Goal: Task Accomplishment & Management: Complete application form

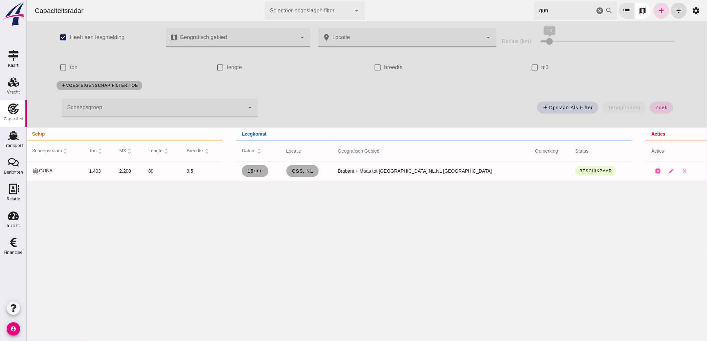
click at [596, 13] on icon "cancel" at bounding box center [600, 11] width 8 height 8
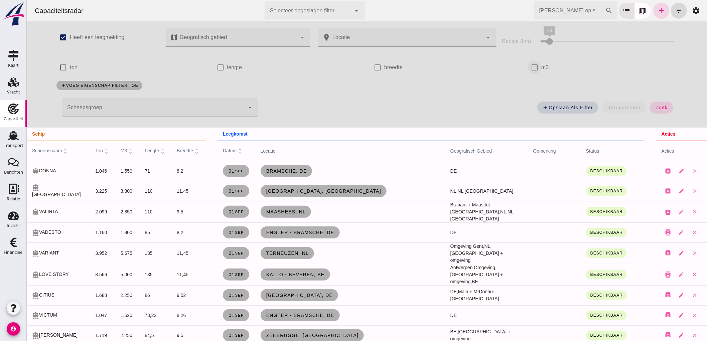
click at [535, 68] on input "m3" at bounding box center [534, 67] width 13 height 13
checkbox input "true"
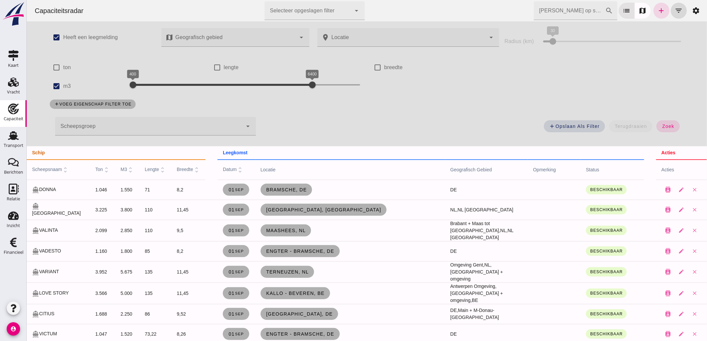
drag, startPoint x: 114, startPoint y: 86, endPoint x: 138, endPoint y: 86, distance: 24.4
click at [138, 86] on div "check_box m3 400 6400 400 6400" at bounding box center [205, 86] width 321 height 19
drag, startPoint x: 132, startPoint y: 87, endPoint x: 147, endPoint y: 89, distance: 15.8
click at [147, 89] on div at bounding box center [147, 84] width 13 height 13
drag, startPoint x: 312, startPoint y: 83, endPoint x: 163, endPoint y: 86, distance: 148.8
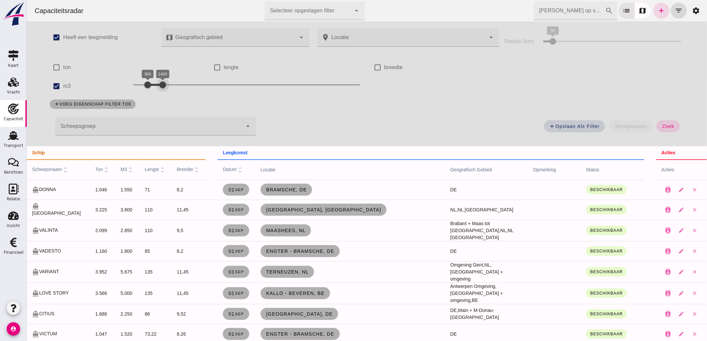
click at [163, 86] on div at bounding box center [162, 84] width 13 height 13
click at [672, 123] on button "zoek" at bounding box center [668, 126] width 23 height 12
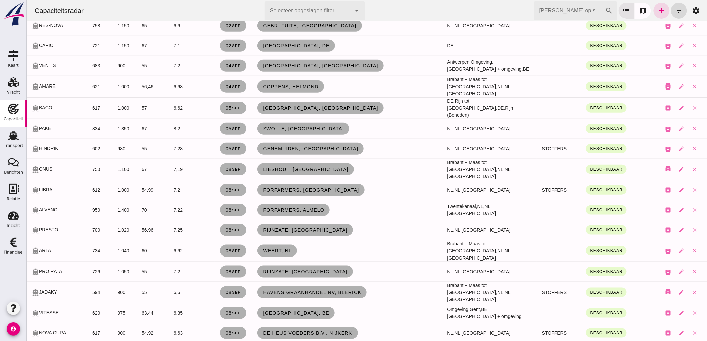
scroll to position [260, 0]
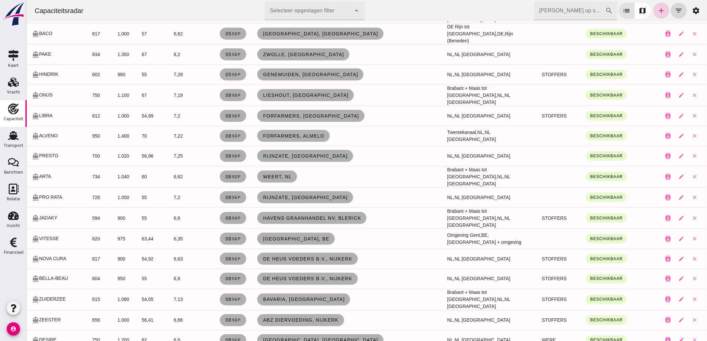
click at [659, 12] on icon "add" at bounding box center [662, 11] width 8 height 8
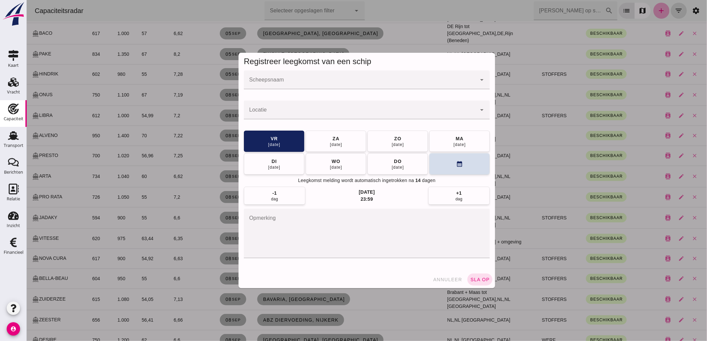
scroll to position [0, 0]
click at [335, 74] on div at bounding box center [360, 80] width 233 height 19
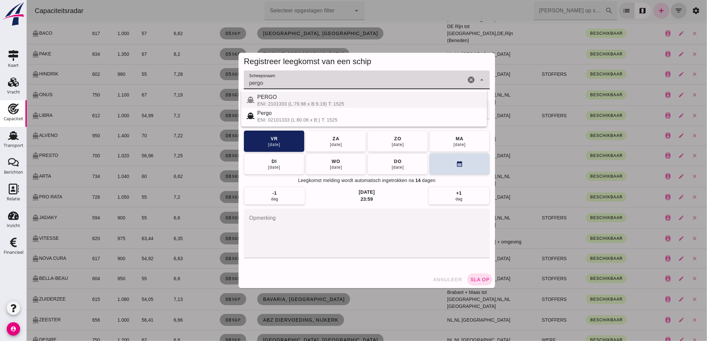
click at [274, 102] on div "ENI: 2101333 (L:79.98 x B:9.19) T: 1525" at bounding box center [369, 103] width 225 height 5
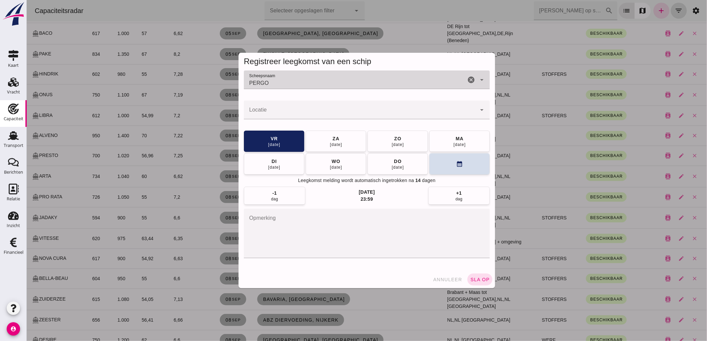
type input "PERGO"
click at [267, 115] on input "Locatie" at bounding box center [360, 113] width 233 height 8
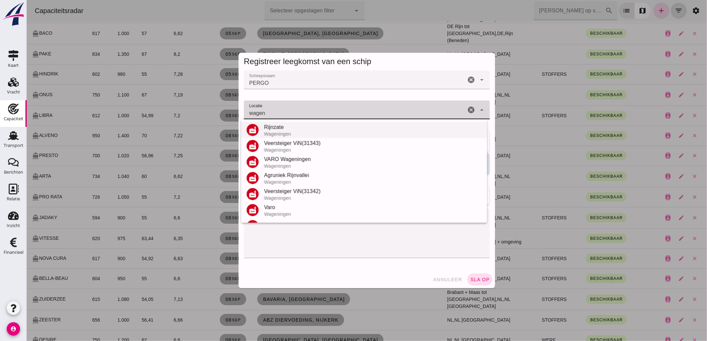
click at [279, 127] on div "Rijnzate" at bounding box center [373, 127] width 218 height 8
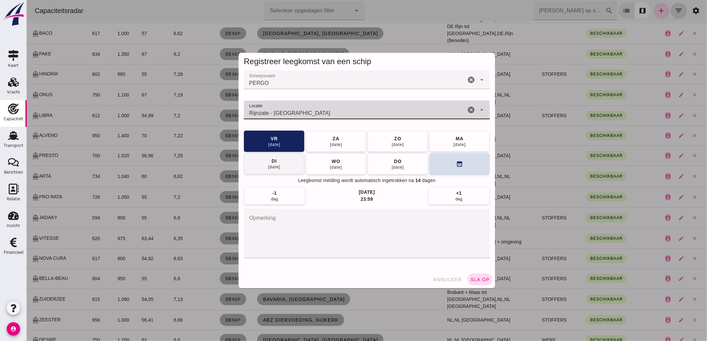
type input "Rijnzate - Wageningen"
click at [278, 162] on span "di 09 sep" at bounding box center [274, 164] width 13 height 12
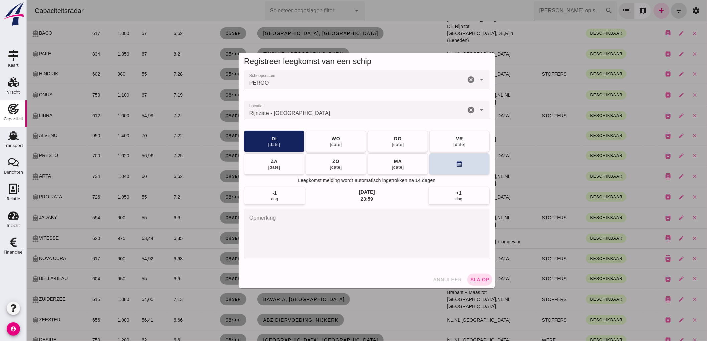
click at [277, 212] on textarea "opmerking" at bounding box center [367, 233] width 246 height 49
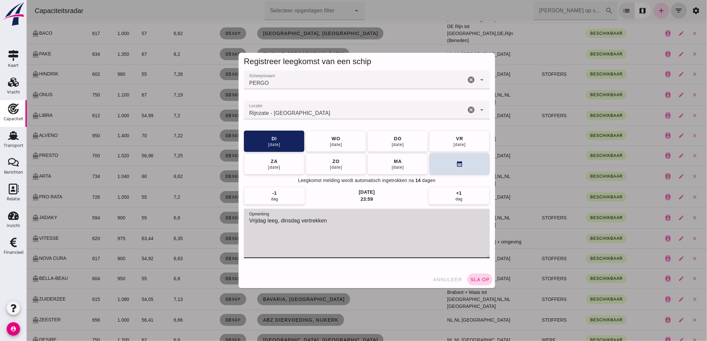
type textarea "Vrijdag leeg, dinsdag vertrekken"
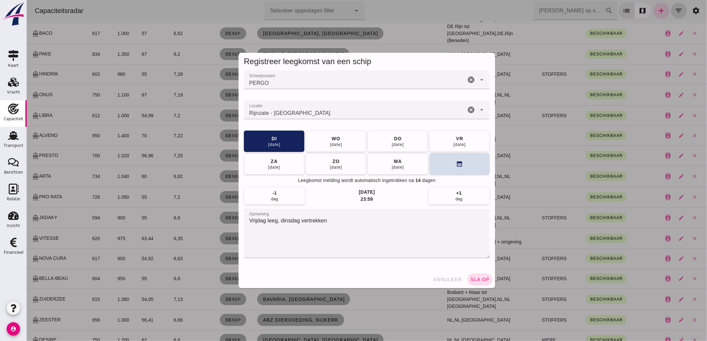
drag, startPoint x: 483, startPoint y: 282, endPoint x: 546, endPoint y: 248, distance: 71.2
click at [483, 282] on span "sla op" at bounding box center [480, 279] width 20 height 5
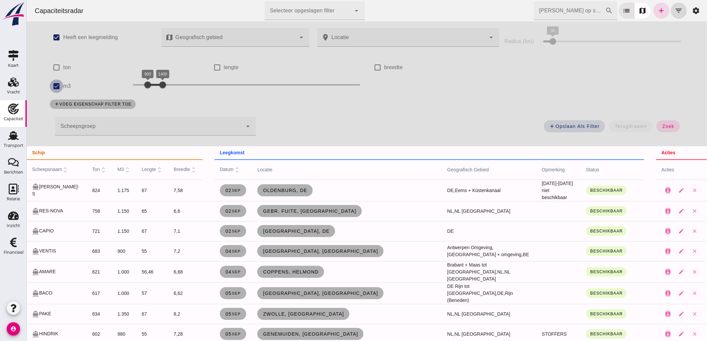
click at [52, 86] on input "m3" at bounding box center [55, 86] width 13 height 13
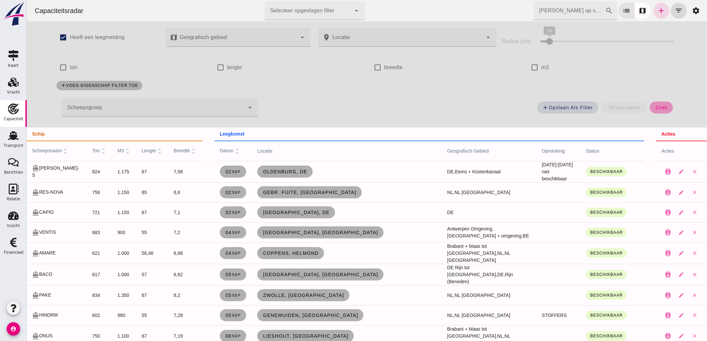
drag, startPoint x: 655, startPoint y: 106, endPoint x: 192, endPoint y: 15, distance: 471.8
click at [655, 106] on span "zoek" at bounding box center [661, 107] width 12 height 5
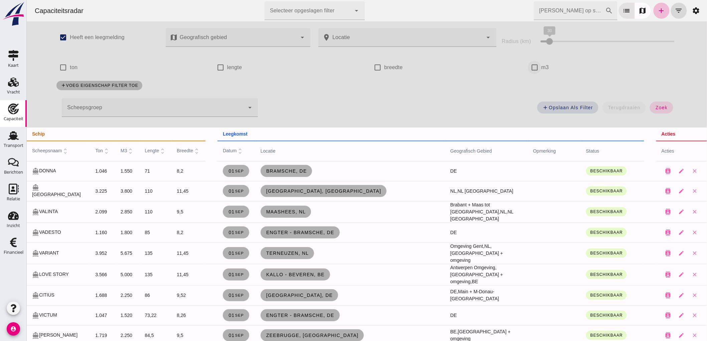
click at [537, 70] on input "m3" at bounding box center [534, 67] width 13 height 13
checkbox input "true"
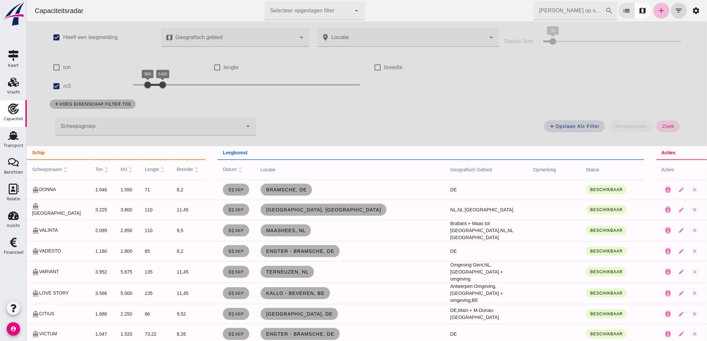
drag, startPoint x: 159, startPoint y: 86, endPoint x: 195, endPoint y: 78, distance: 36.7
click at [169, 82] on div at bounding box center [162, 84] width 13 height 13
drag, startPoint x: 151, startPoint y: 88, endPoint x: 165, endPoint y: 99, distance: 17.9
click at [165, 99] on div "check_box Heeft een leegmelding map Geografisch gebied Geografisch gebied cance…" at bounding box center [367, 83] width 648 height 125
drag, startPoint x: 194, startPoint y: 87, endPoint x: 206, endPoint y: 87, distance: 12.4
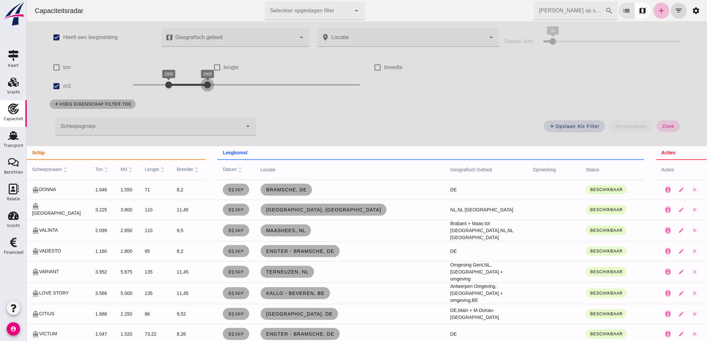
click at [206, 87] on div at bounding box center [207, 84] width 13 height 13
drag, startPoint x: 163, startPoint y: 86, endPoint x: 169, endPoint y: 92, distance: 8.1
click at [169, 92] on div "1800 2900 1800 2900" at bounding box center [246, 86] width 241 height 19
drag, startPoint x: 205, startPoint y: 86, endPoint x: 197, endPoint y: 92, distance: 9.8
click at [198, 94] on div "1800 2600 1800 2600" at bounding box center [246, 86] width 241 height 19
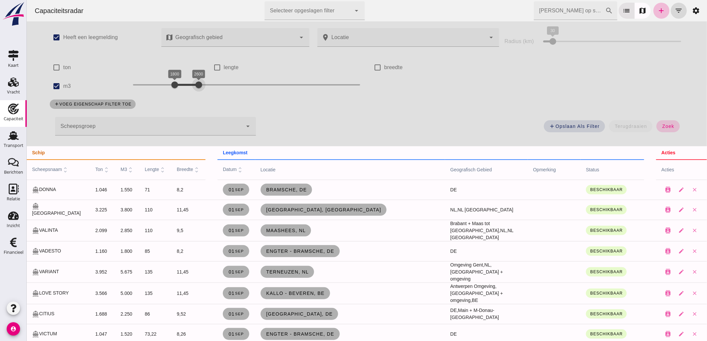
click at [670, 127] on span "zoek" at bounding box center [668, 126] width 12 height 5
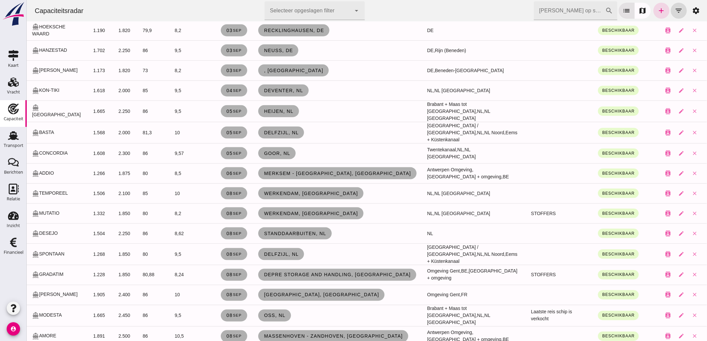
scroll to position [37, 0]
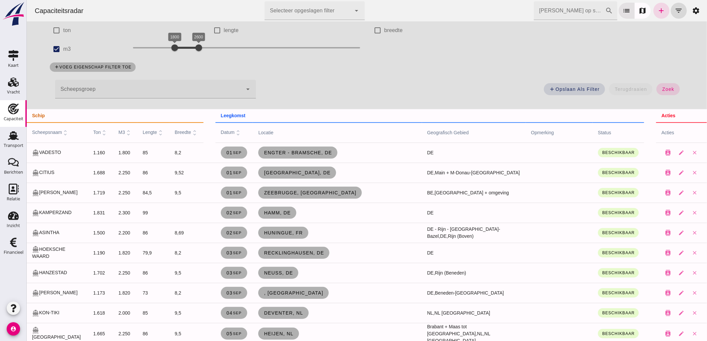
click at [63, 38] on label "ton" at bounding box center [67, 30] width 8 height 19
click at [63, 37] on input "ton" at bounding box center [55, 30] width 13 height 13
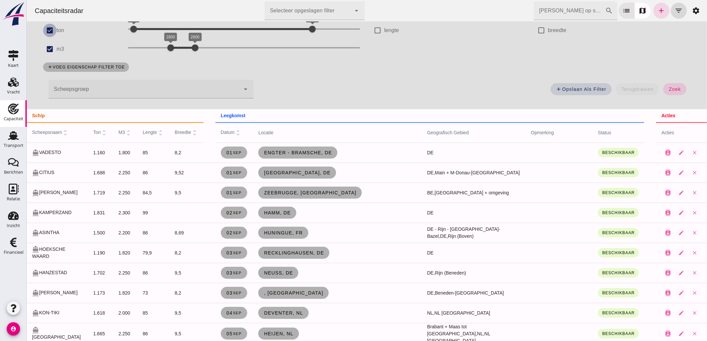
drag, startPoint x: 63, startPoint y: 38, endPoint x: 52, endPoint y: 29, distance: 14.2
click at [52, 29] on input "ton" at bounding box center [49, 30] width 13 height 13
checkbox input "false"
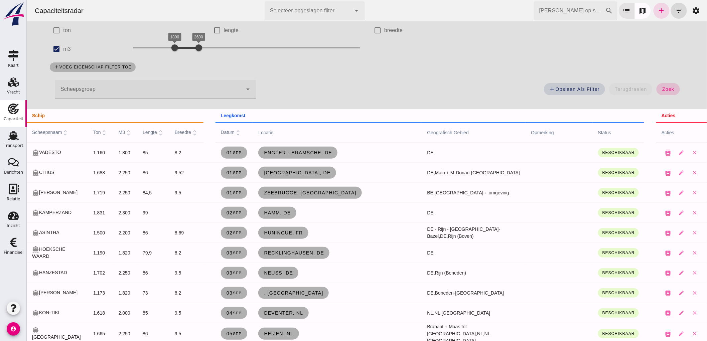
click at [671, 84] on button "zoek" at bounding box center [668, 89] width 23 height 12
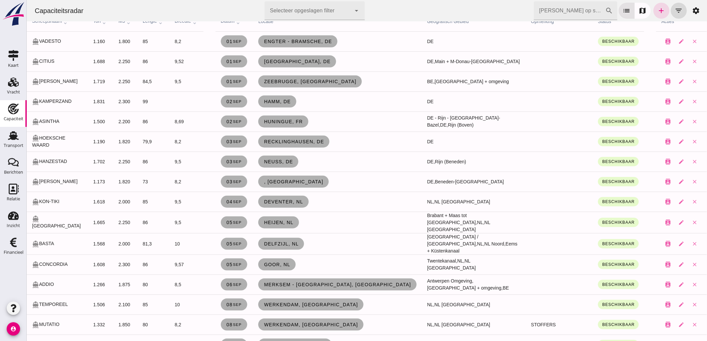
scroll to position [0, 0]
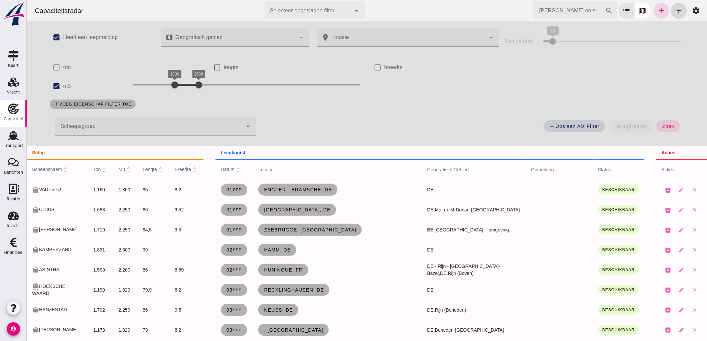
drag, startPoint x: 57, startPoint y: 86, endPoint x: 261, endPoint y: 81, distance: 203.6
click at [57, 85] on input "m3" at bounding box center [55, 86] width 13 height 13
checkbox input "false"
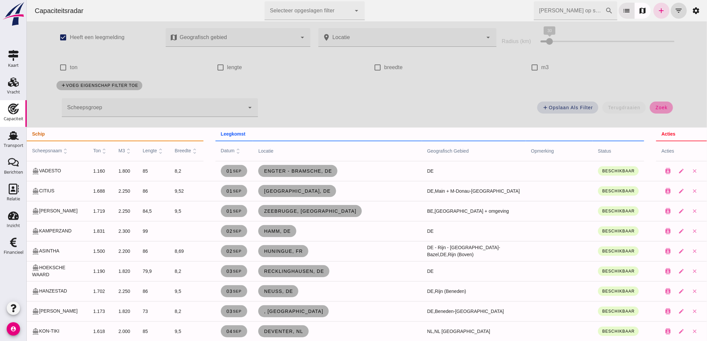
click at [667, 107] on button "zoek" at bounding box center [661, 108] width 23 height 12
click at [662, 106] on span "zoek" at bounding box center [661, 107] width 12 height 5
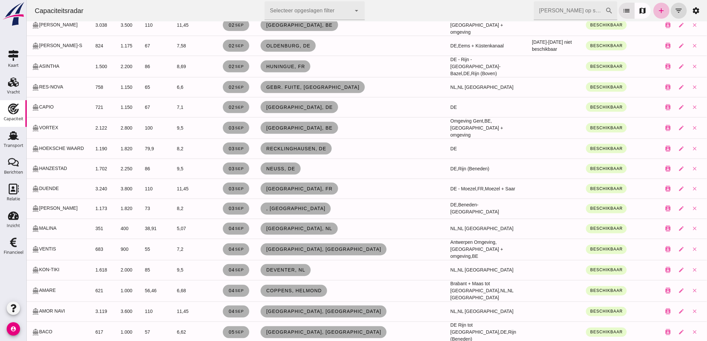
scroll to position [34, 0]
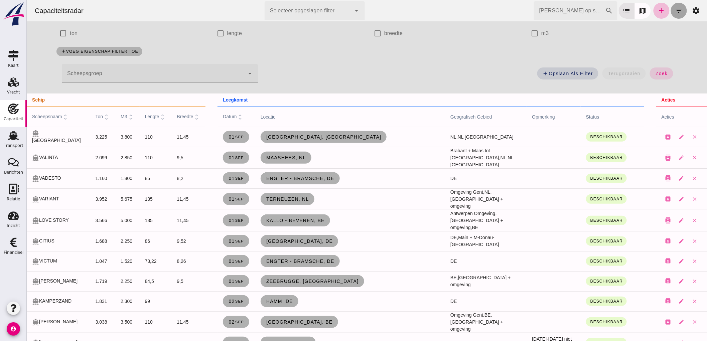
click at [671, 15] on button "filter_list" at bounding box center [679, 11] width 16 height 16
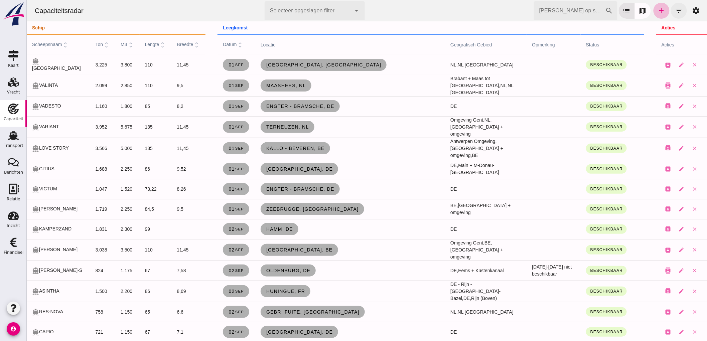
click at [675, 9] on icon "filter_list" at bounding box center [679, 11] width 8 height 8
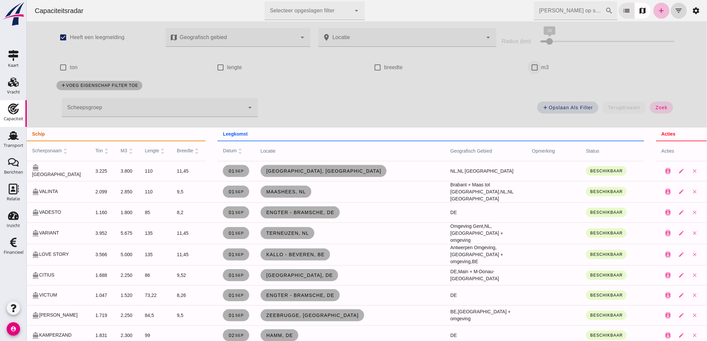
click at [529, 69] on input "m3" at bounding box center [534, 67] width 13 height 13
checkbox input "true"
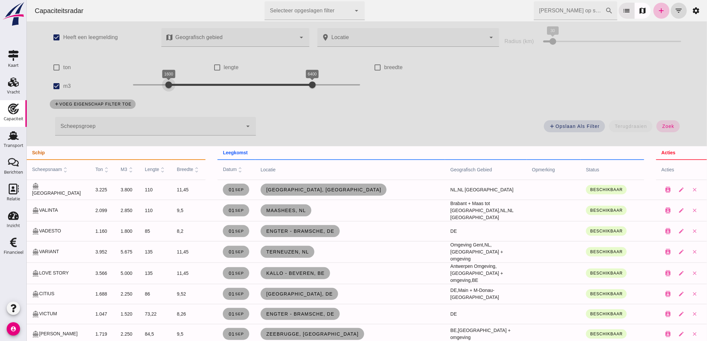
drag, startPoint x: 126, startPoint y: 84, endPoint x: 162, endPoint y: 90, distance: 36.6
click at [162, 90] on div at bounding box center [168, 84] width 13 height 13
drag, startPoint x: 168, startPoint y: 84, endPoint x: 172, endPoint y: 88, distance: 5.4
click at [172, 88] on div at bounding box center [171, 84] width 13 height 13
drag, startPoint x: 312, startPoint y: 80, endPoint x: 190, endPoint y: 94, distance: 122.8
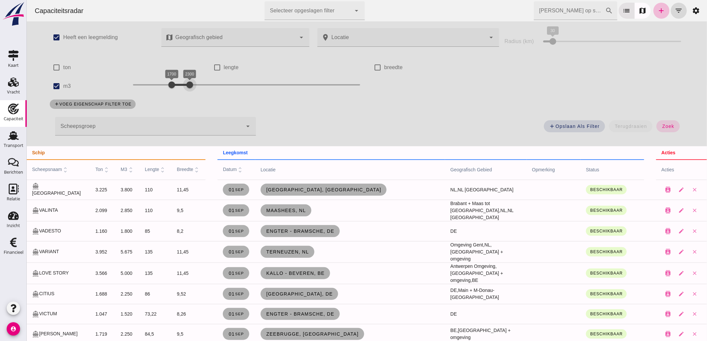
click at [190, 94] on div "1700 2300 1700 2300" at bounding box center [246, 86] width 241 height 19
click at [676, 125] on button "zoek" at bounding box center [668, 126] width 23 height 12
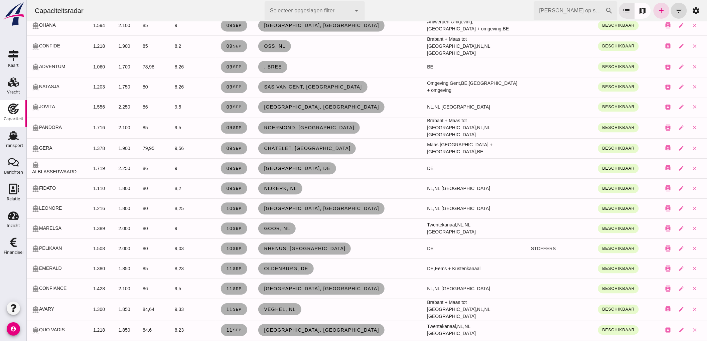
scroll to position [594, 0]
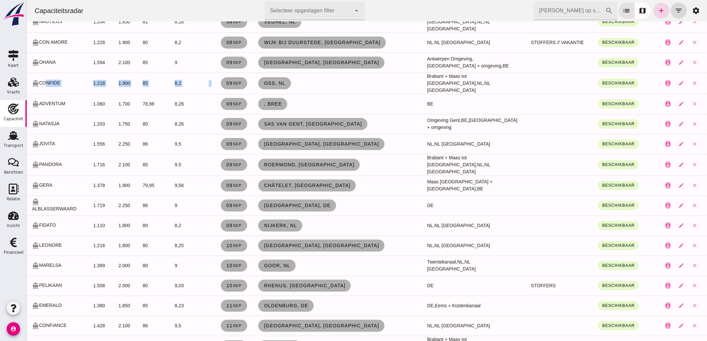
drag, startPoint x: 301, startPoint y: 80, endPoint x: 42, endPoint y: 69, distance: 259.3
click at [42, 73] on tr "directions_boat CONFIDE 1.218 1.900 85 8,2 09 sep Oss, nl Brabant + Maas tot Ma…" at bounding box center [366, 83] width 681 height 21
click at [337, 75] on td "Oss, nl" at bounding box center [337, 83] width 169 height 21
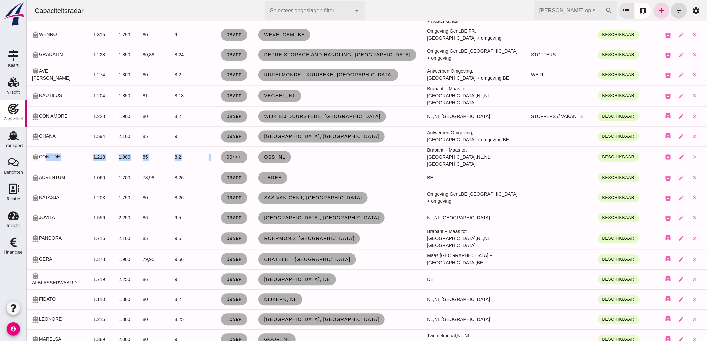
scroll to position [483, 0]
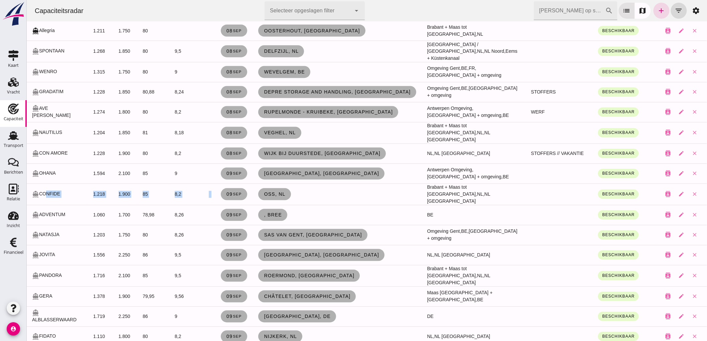
click at [335, 188] on td "Oss, nl" at bounding box center [337, 194] width 169 height 21
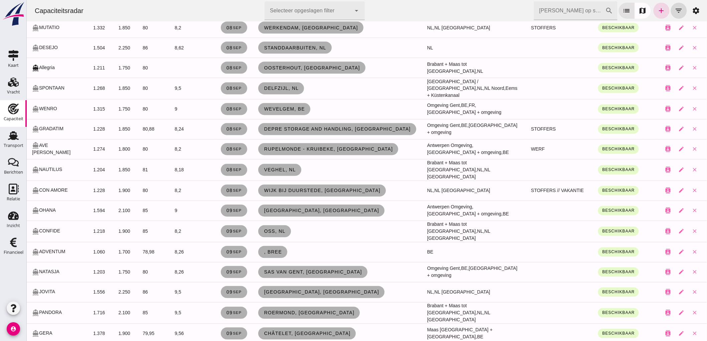
scroll to position [409, 0]
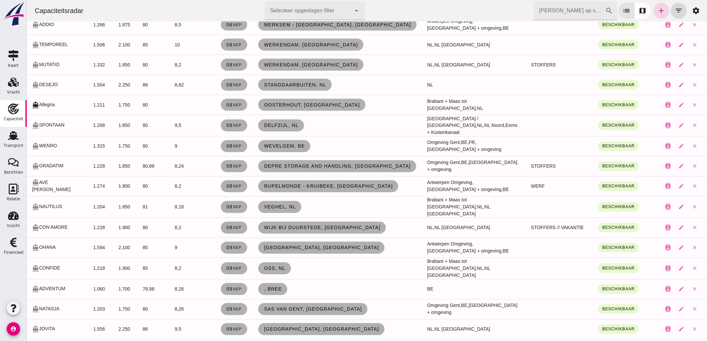
click at [360, 67] on td "Werkendam, nl" at bounding box center [337, 65] width 169 height 20
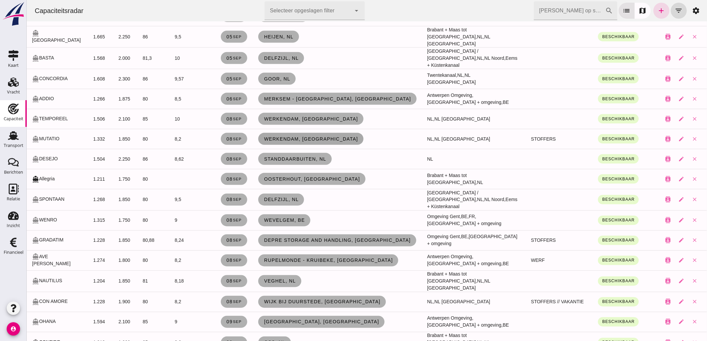
scroll to position [297, 0]
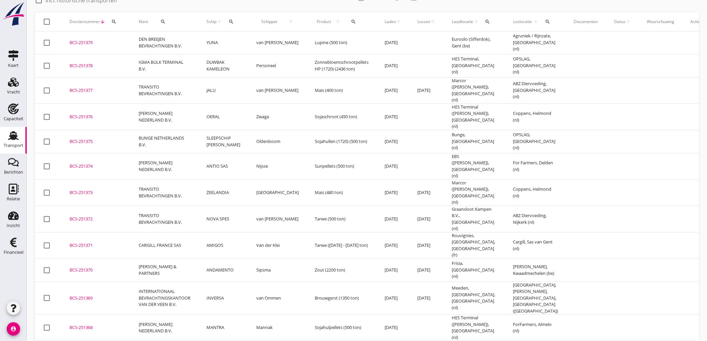
scroll to position [74, 0]
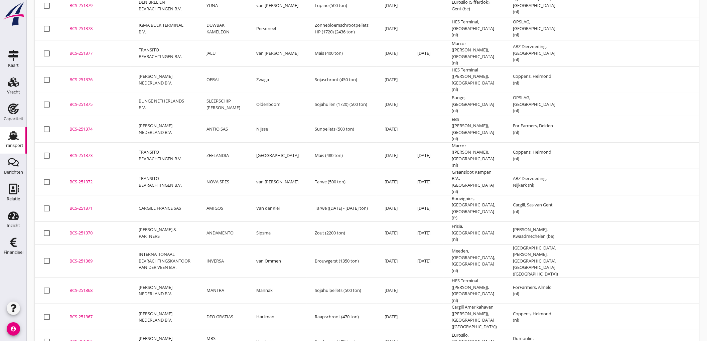
drag, startPoint x: 232, startPoint y: 279, endPoint x: 329, endPoint y: 255, distance: 100.1
click at [232, 304] on td "DEO GRATIAS" at bounding box center [224, 317] width 50 height 26
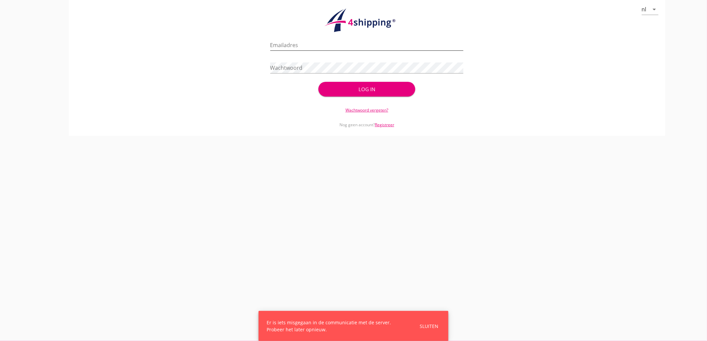
click at [349, 47] on input "Emailadres" at bounding box center [367, 45] width 194 height 11
type input "[EMAIL_ADDRESS][DOMAIN_NAME]"
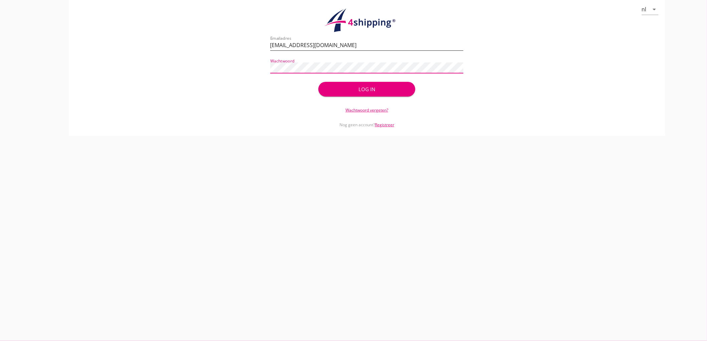
click at [319, 82] on button "Log in" at bounding box center [367, 89] width 97 height 15
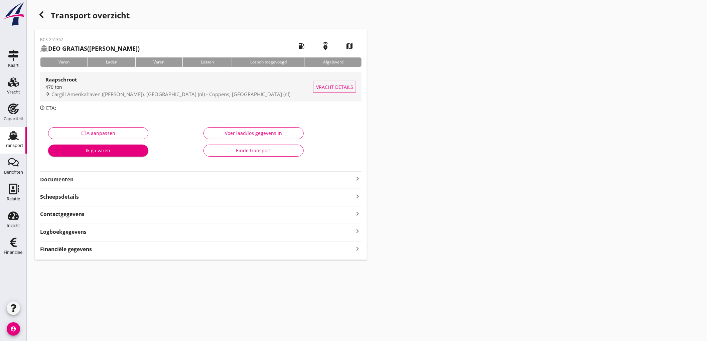
click at [112, 95] on span "Cargill Amerikahaven ([PERSON_NAME]), [GEOGRAPHIC_DATA] (nl) - Coppens, [GEOGRA…" at bounding box center [170, 94] width 239 height 7
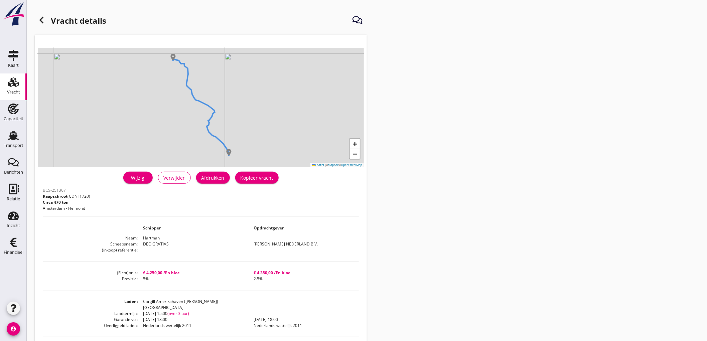
click at [149, 178] on link "Wijzig" at bounding box center [137, 178] width 29 height 12
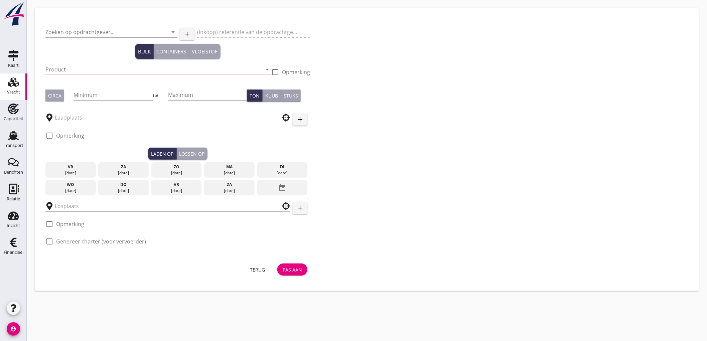
type input "[PERSON_NAME] NEDERLAND B.V."
type input "Raapschroot (1720)"
type input "470"
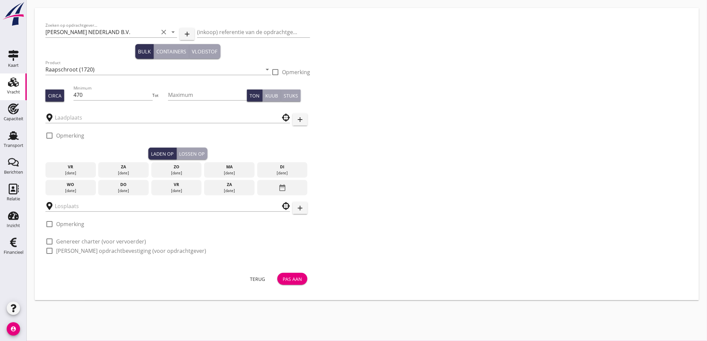
type input "Cargill Amerikahaven ([PERSON_NAME])"
type input "Coppens"
checkbox input "true"
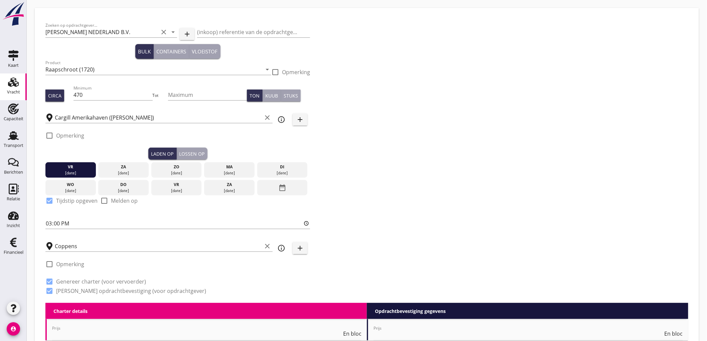
type input "4250"
checkbox input "false"
radio input "false"
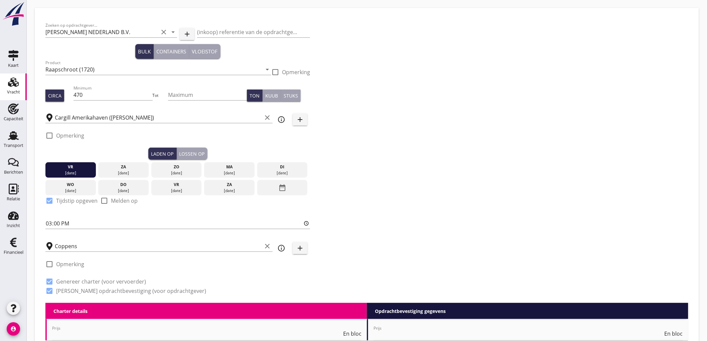
checkbox input "true"
radio input "false"
radio input "true"
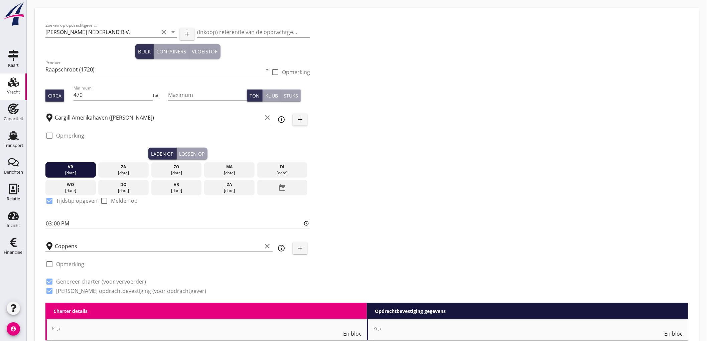
radio input "false"
radio input "true"
type input "5"
type input "4350"
checkbox input "false"
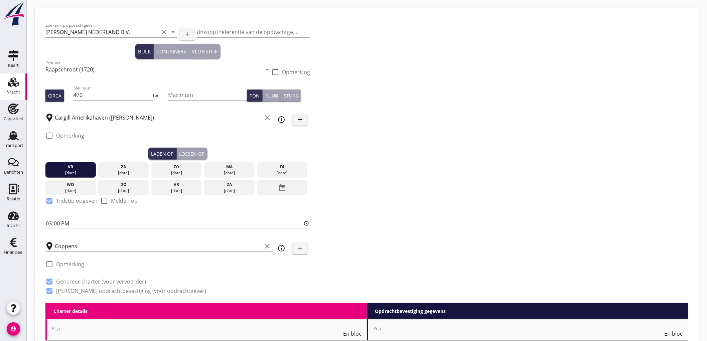
radio input "false"
checkbox input "true"
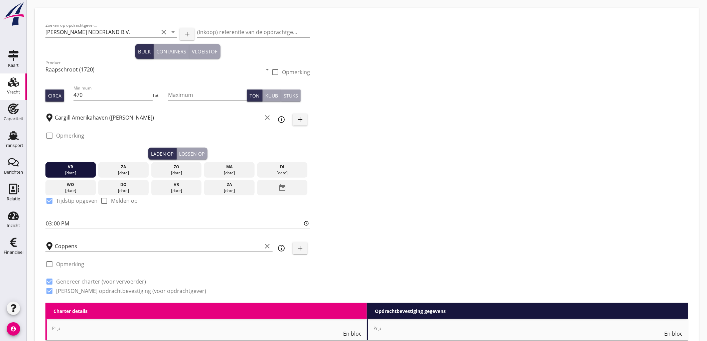
checkbox input "true"
radio input "false"
radio input "true"
radio input "false"
radio input "true"
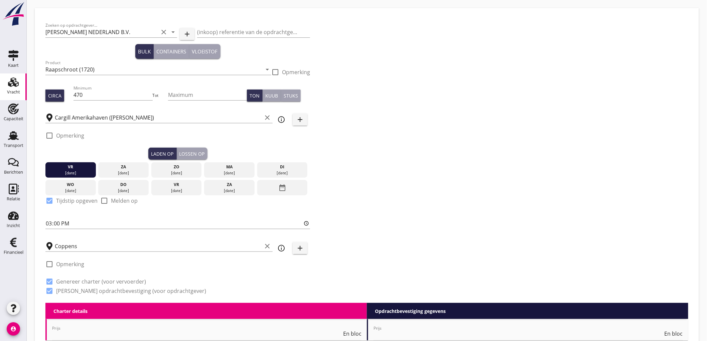
type input "2.5"
click at [106, 118] on input "Cargill Amerikahaven ([PERSON_NAME])" at bounding box center [158, 117] width 207 height 11
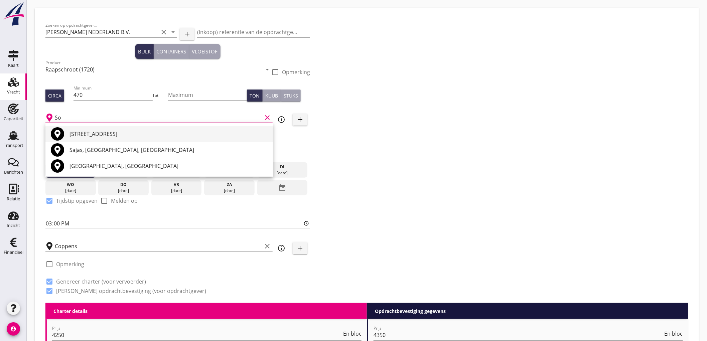
type input "S"
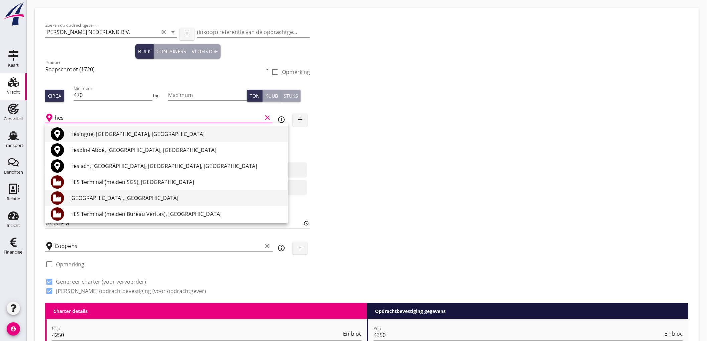
scroll to position [37, 0]
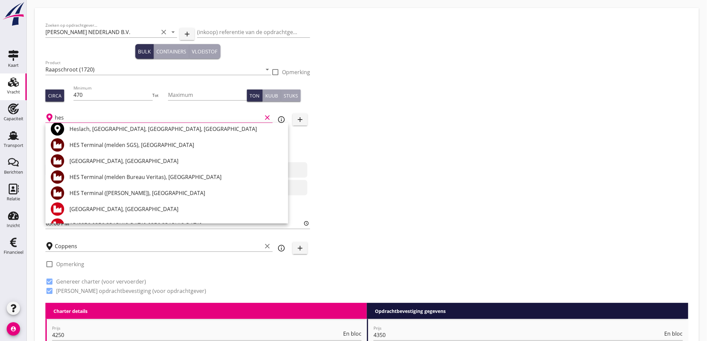
click at [157, 195] on div "HES Terminal ([PERSON_NAME]), [GEOGRAPHIC_DATA]" at bounding box center [176, 193] width 213 height 8
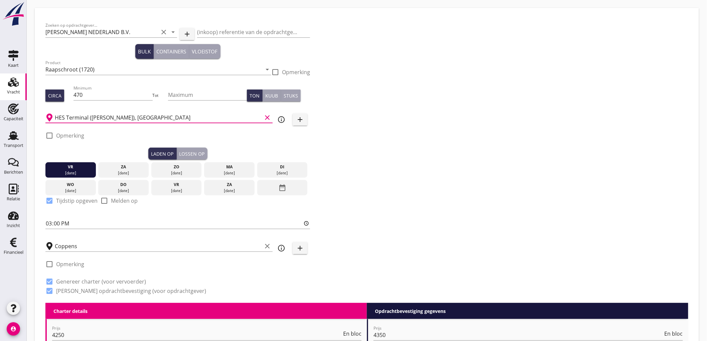
type input "HES Terminal ([PERSON_NAME]), [GEOGRAPHIC_DATA]"
click at [81, 136] on label "Opmerking" at bounding box center [70, 135] width 28 height 7
checkbox input "true"
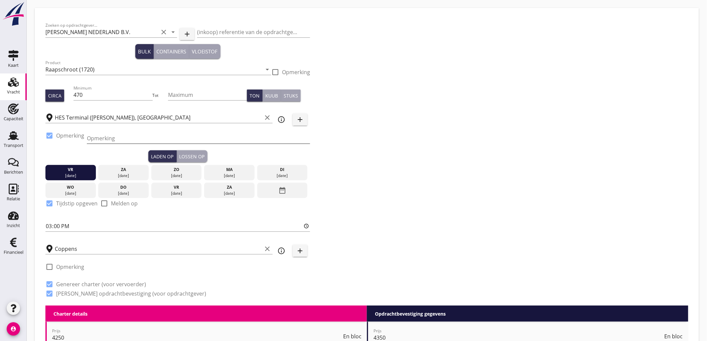
click at [110, 138] on input "Opmerking" at bounding box center [198, 138] width 223 height 11
type input "Ex. Opslag [GEOGRAPHIC_DATA]"
type button "load"
click at [489, 154] on div "Zoeken op opdrachtgever... [PERSON_NAME] NEDERLAND B.V. clear arrow_drop_down a…" at bounding box center [367, 162] width 649 height 287
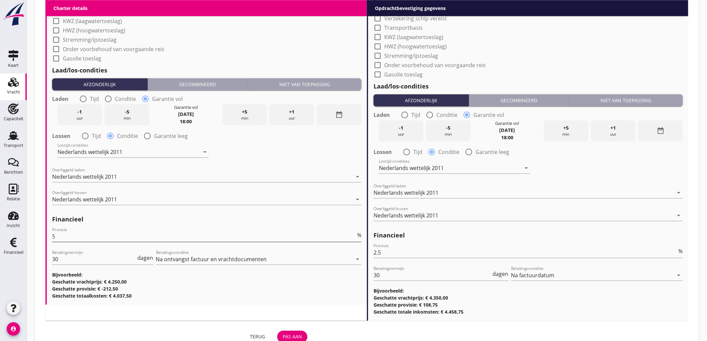
scroll to position [730, 0]
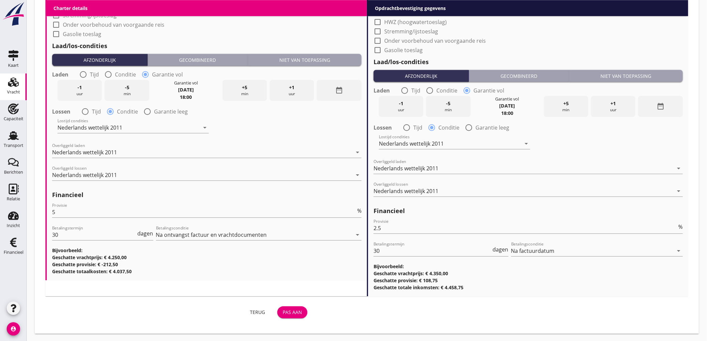
click at [181, 90] on strong "[DATE]" at bounding box center [186, 90] width 16 height 6
click at [329, 89] on div "date_range" at bounding box center [339, 90] width 44 height 21
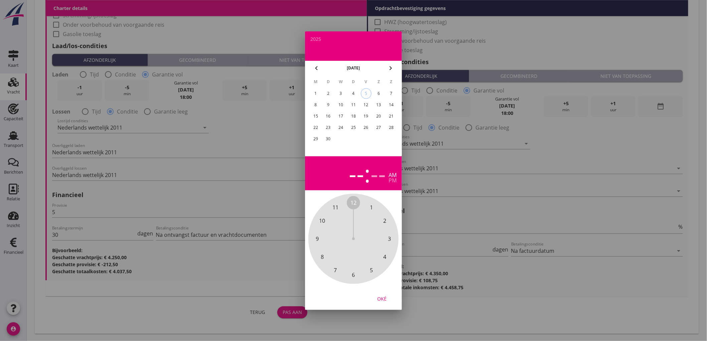
click at [378, 93] on div "6" at bounding box center [378, 93] width 11 height 11
click at [323, 260] on span "8" at bounding box center [322, 257] width 3 height 8
click at [353, 202] on span "00" at bounding box center [354, 203] width 6 height 8
click at [383, 298] on div "Oké" at bounding box center [382, 298] width 19 height 7
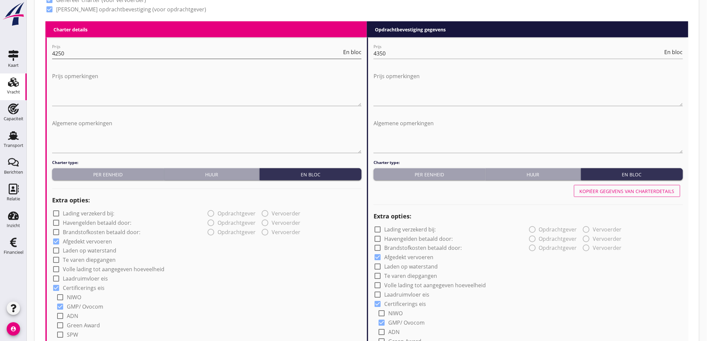
scroll to position [173, 0]
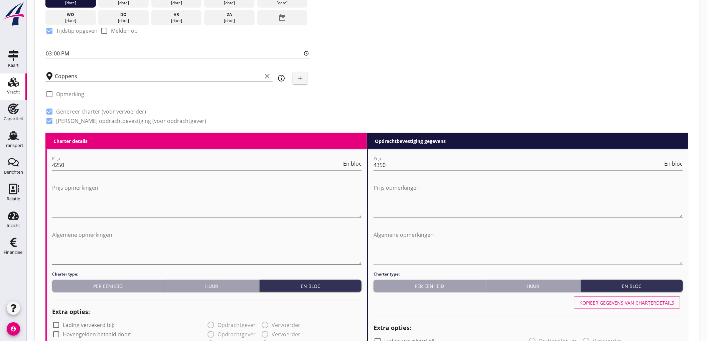
click at [137, 240] on textarea "Algemene opmerkingen" at bounding box center [207, 247] width 310 height 35
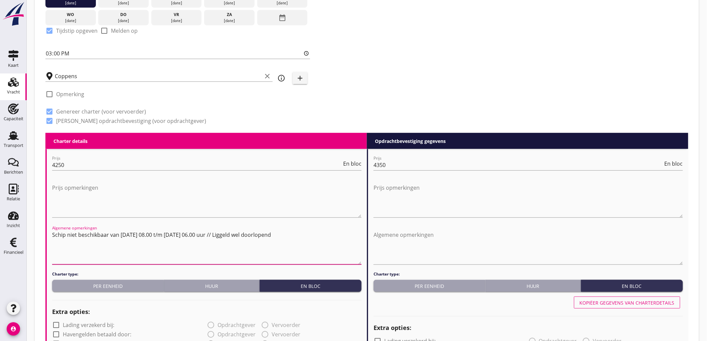
click at [311, 235] on textarea "Schip niet beschikbaar van [DATE] 08.00 t/m [DATE] 06.00 uur // Liggeld wel doo…" at bounding box center [207, 247] width 310 height 35
drag, startPoint x: 329, startPoint y: 239, endPoint x: 40, endPoint y: 231, distance: 288.3
type textarea "Schip niet beschikbaar van [DATE] 08.00 t/m [DATE] 06.00 uur // Liggeld wel doo…"
click at [390, 238] on textarea "Algemene opmerkingen" at bounding box center [529, 247] width 310 height 35
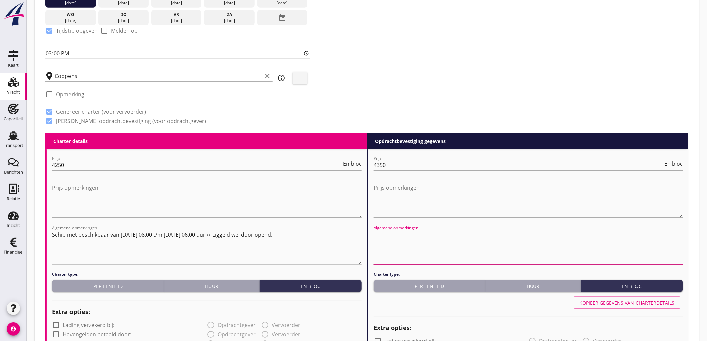
paste textarea "Schip niet beschikbaar van [DATE] 08.00 t/m [DATE] 06.00 uur // Liggeld wel doo…"
type textarea "Schip niet beschikbaar van [DATE] 08.00 t/m [DATE] 06.00 uur // Liggeld wel doo…"
click at [632, 303] on div "Kopiëer gegevens van charterdetails" at bounding box center [627, 303] width 95 height 7
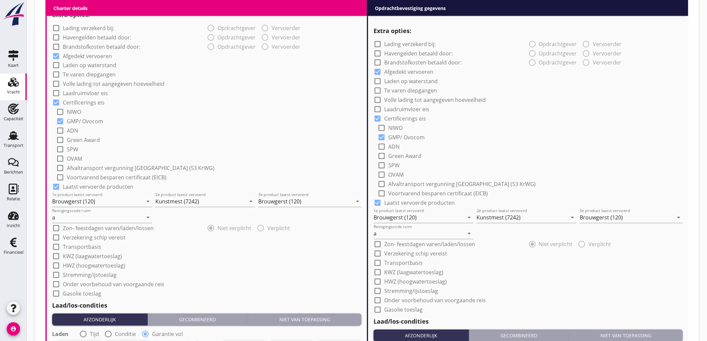
scroll to position [730, 0]
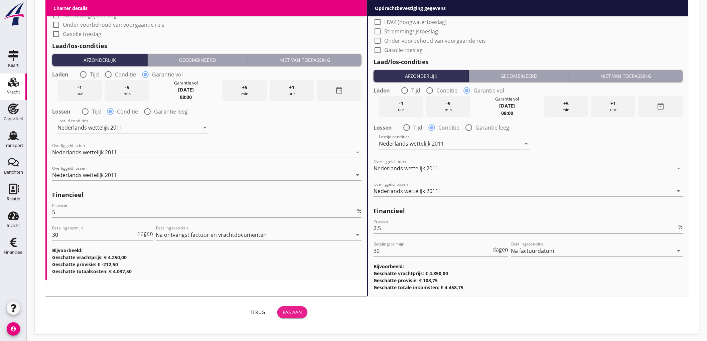
click at [290, 313] on div "Pas aan" at bounding box center [292, 312] width 19 height 7
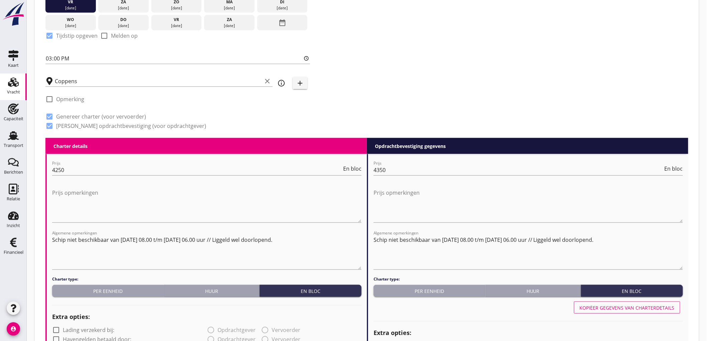
scroll to position [131, 0]
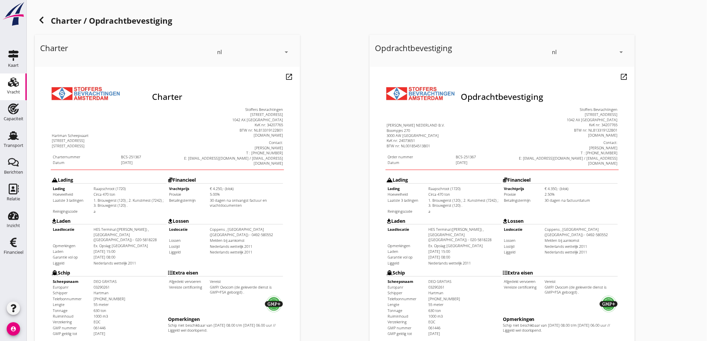
scroll to position [153, 0]
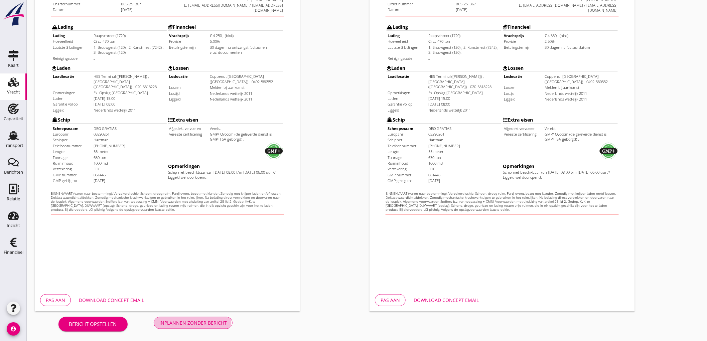
click at [186, 324] on div "Inplannen zonder bericht" at bounding box center [193, 323] width 68 height 7
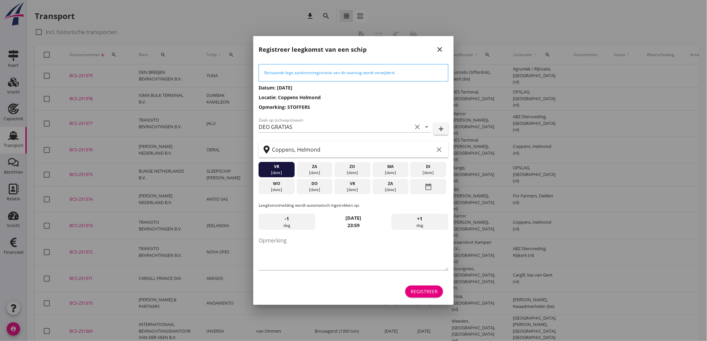
click at [442, 46] on icon "close" at bounding box center [440, 49] width 8 height 8
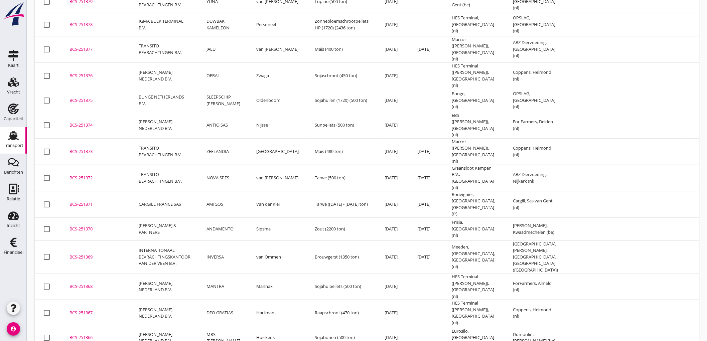
scroll to position [111, 0]
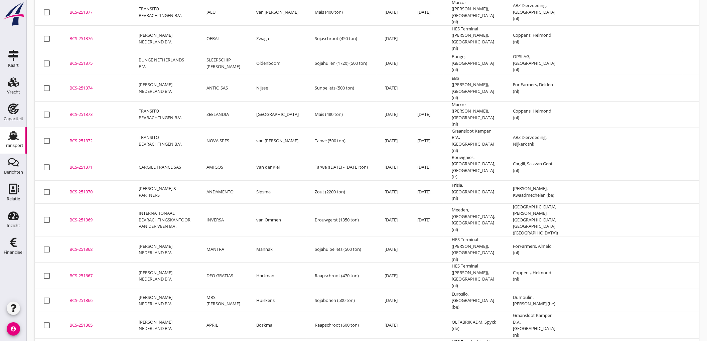
click at [239, 263] on td "DEO GRATIAS" at bounding box center [224, 276] width 50 height 26
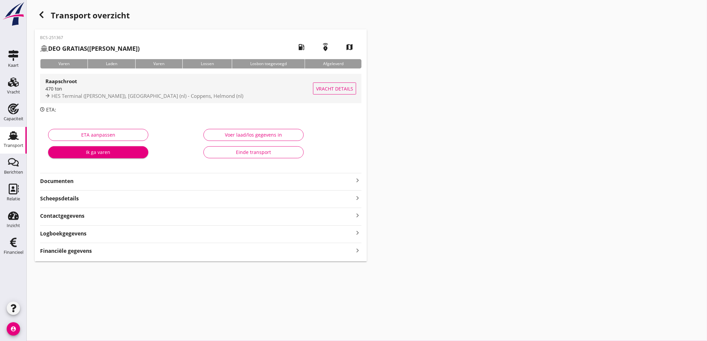
click at [126, 95] on span "HES Terminal ([PERSON_NAME]), [GEOGRAPHIC_DATA] (nl) - Coppens, Helmond (nl)" at bounding box center [147, 96] width 192 height 7
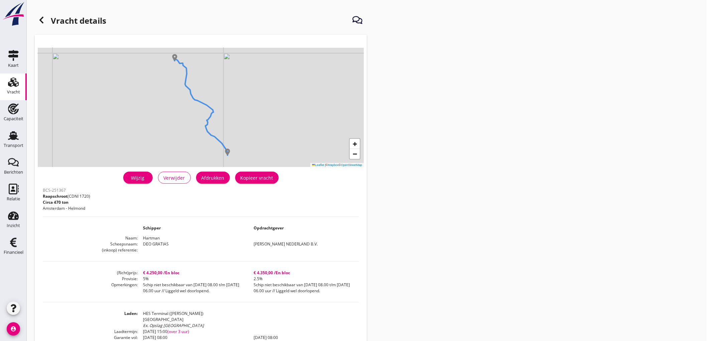
click at [133, 179] on div "Wijzig" at bounding box center [138, 178] width 19 height 7
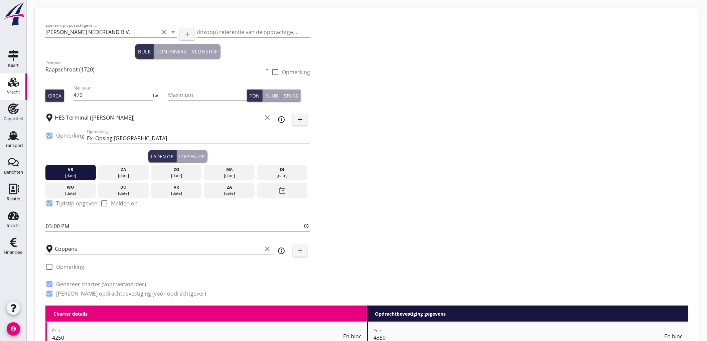
click at [95, 69] on input "Raapschroot (1720)" at bounding box center [153, 69] width 217 height 11
type input "Sojaschroot (1720)"
click at [604, 198] on div "Zoeken op opdrachtgever... [PERSON_NAME] NEDERLAND B.V. clear arrow_drop_down a…" at bounding box center [367, 162] width 649 height 287
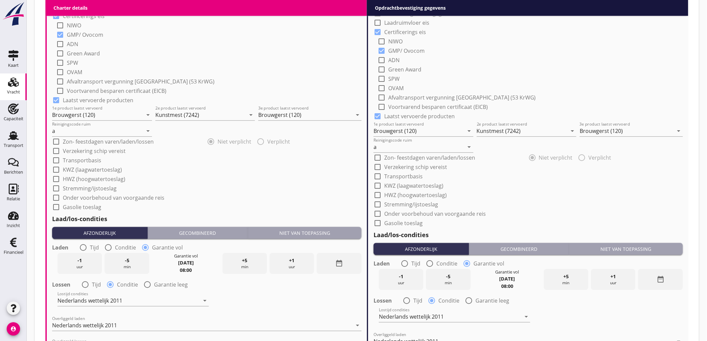
scroll to position [730, 0]
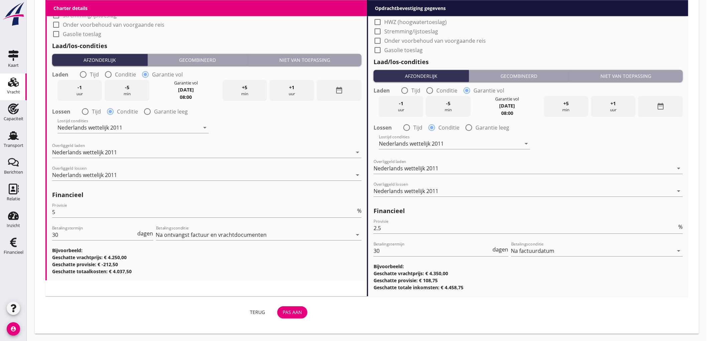
click at [300, 312] on div "Pas aan" at bounding box center [292, 312] width 19 height 7
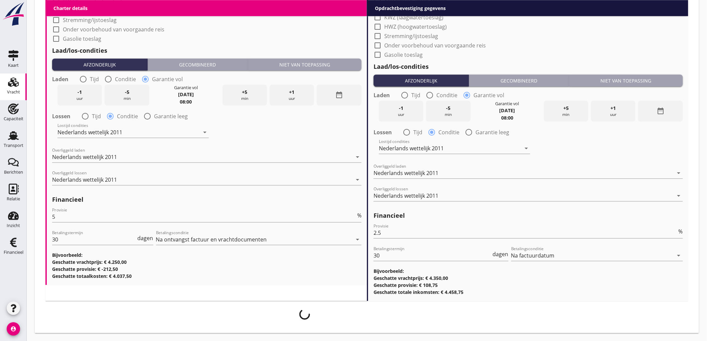
scroll to position [725, 0]
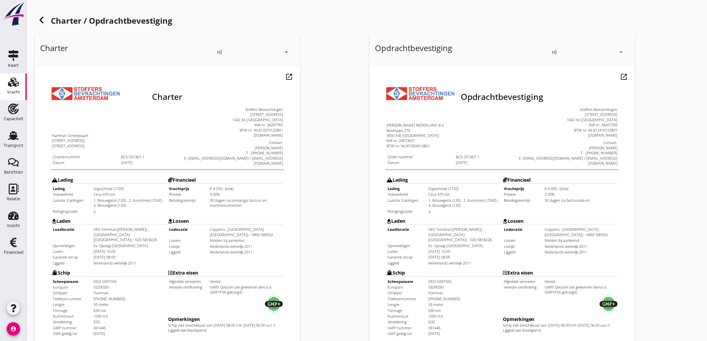
scroll to position [153, 0]
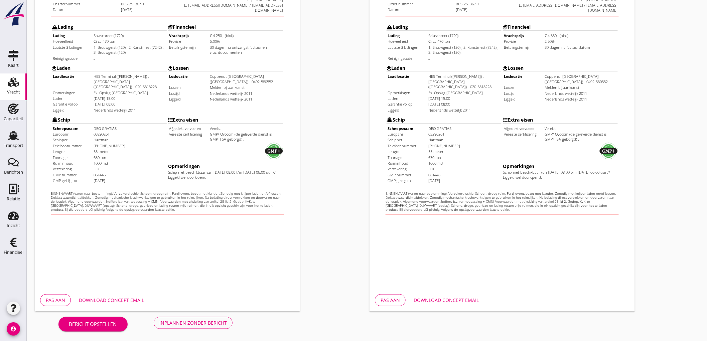
drag, startPoint x: 198, startPoint y: 331, endPoint x: 198, endPoint y: 327, distance: 4.3
click at [198, 329] on div "Bericht opstellen Inplannen zonder bericht" at bounding box center [146, 323] width 222 height 22
click at [198, 326] on button "Inplannen zonder bericht" at bounding box center [193, 323] width 79 height 12
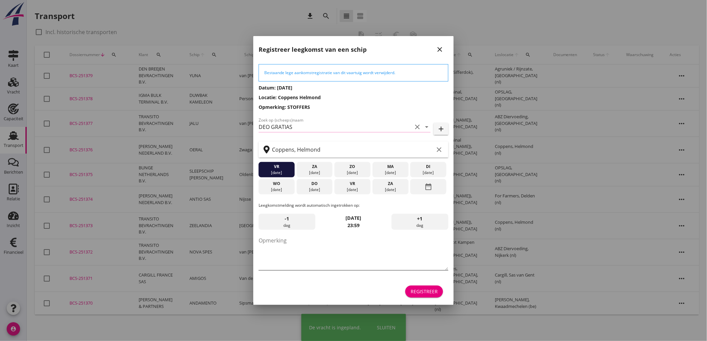
click at [347, 261] on textarea "Opmerking" at bounding box center [354, 252] width 190 height 35
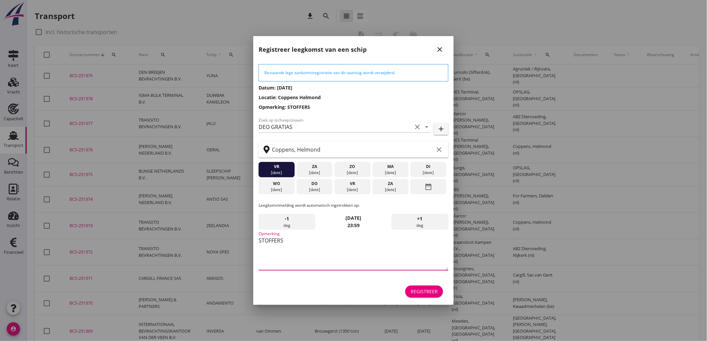
type textarea "STOFFERS"
click at [440, 44] on button "close" at bounding box center [440, 49] width 12 height 12
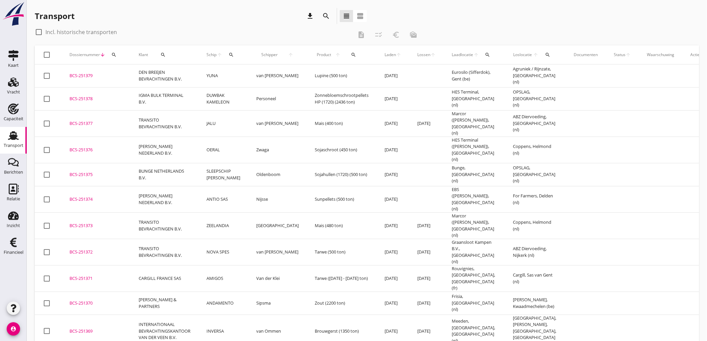
click at [307, 78] on td "Lupine (500 ton)" at bounding box center [342, 76] width 70 height 23
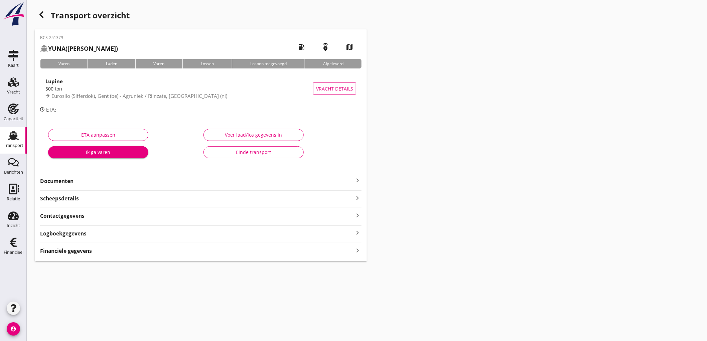
click at [178, 104] on div "Lupine 500 ton Eurosilo (Sifferdok), [GEOGRAPHIC_DATA] (be) - Agruniek / Rijnza…" at bounding box center [201, 88] width 322 height 35
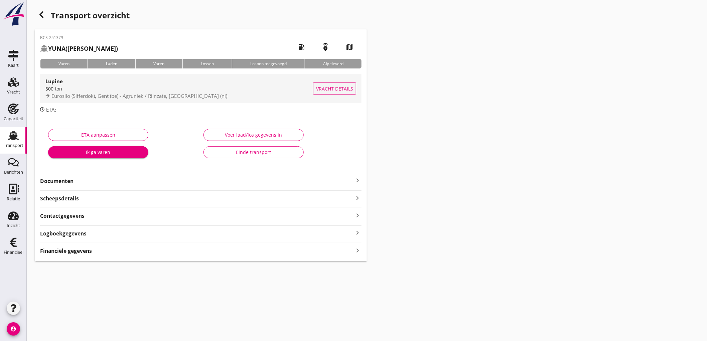
click at [182, 93] on span "Eurosilo (Sifferdok), Gent (be) - Agruniek / Rijnzate, [GEOGRAPHIC_DATA] (nl)" at bounding box center [139, 96] width 176 height 7
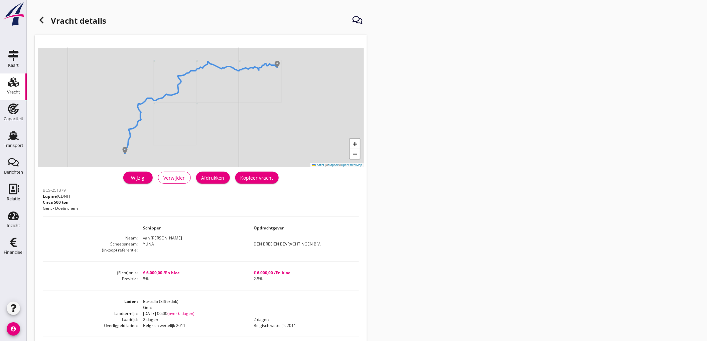
click at [217, 178] on div "Afdrukken" at bounding box center [213, 178] width 23 height 7
click at [44, 19] on icon at bounding box center [41, 20] width 8 height 8
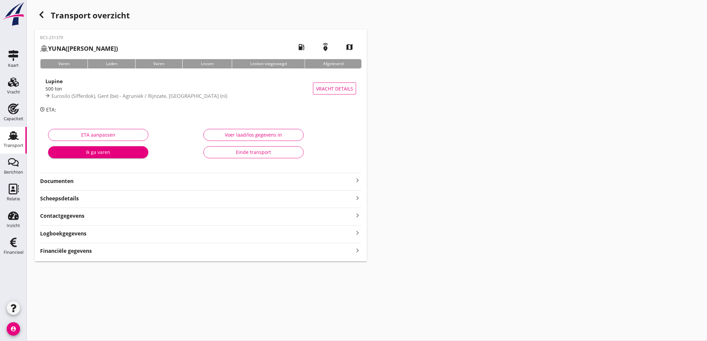
click at [86, 183] on strong "Documenten" at bounding box center [197, 182] width 314 height 8
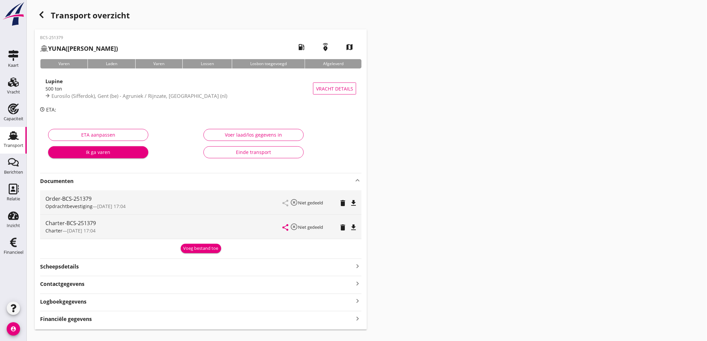
click at [357, 197] on div "Order-BCS-251379 Opdrachtbevestiging — [DATE] 17:04 share highlight_off Niet ge…" at bounding box center [201, 203] width 322 height 24
click at [354, 202] on icon "file_download" at bounding box center [354, 203] width 8 height 8
click at [355, 227] on icon "file_download" at bounding box center [354, 228] width 8 height 8
click at [357, 204] on icon "open_in_browser" at bounding box center [354, 203] width 8 height 8
click at [9, 127] on link "Transport Transport" at bounding box center [13, 140] width 27 height 27
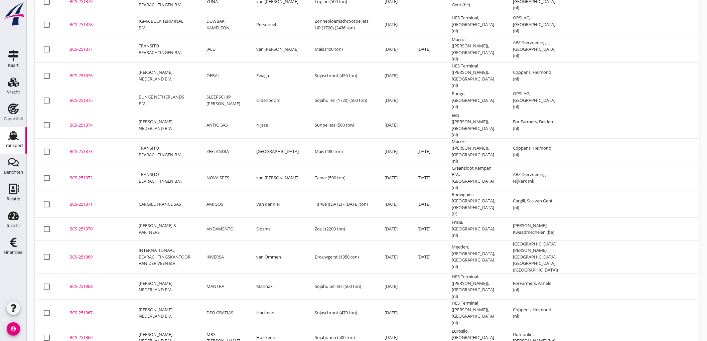
scroll to position [111, 0]
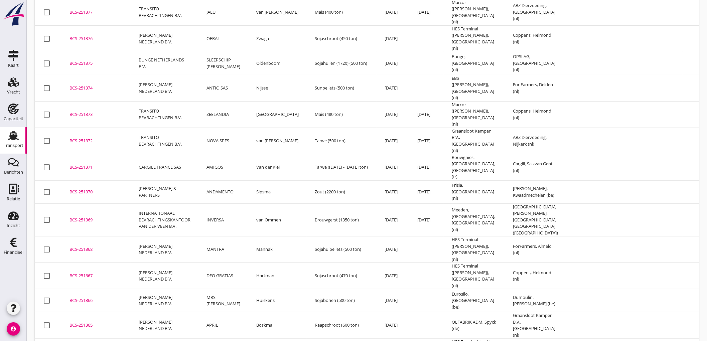
click at [189, 263] on td "[PERSON_NAME] NEDERLAND B.V." at bounding box center [165, 276] width 68 height 26
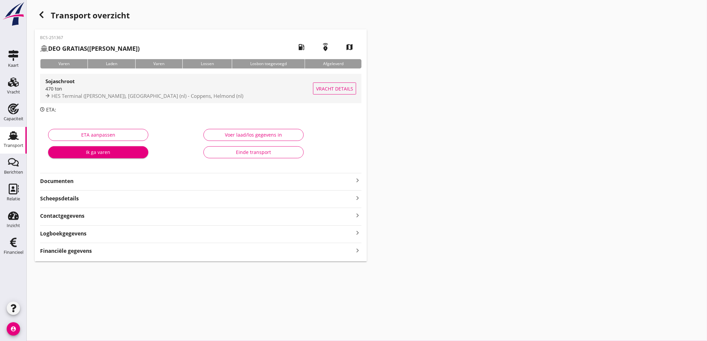
click at [209, 95] on span "HES Terminal ([PERSON_NAME]), [GEOGRAPHIC_DATA] (nl) - Coppens, Helmond (nl)" at bounding box center [147, 96] width 192 height 7
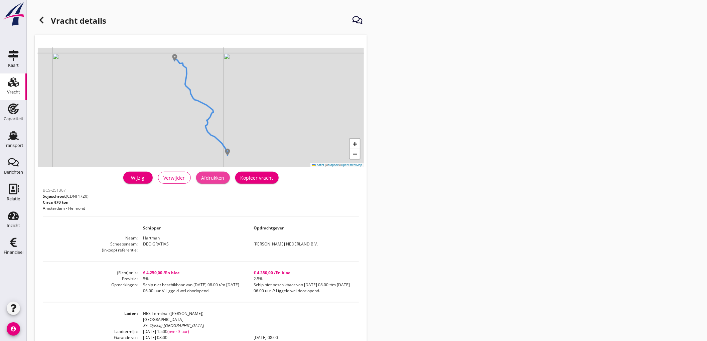
click at [214, 183] on button "Afdrukken" at bounding box center [213, 178] width 34 height 12
click at [38, 17] on icon at bounding box center [41, 20] width 8 height 8
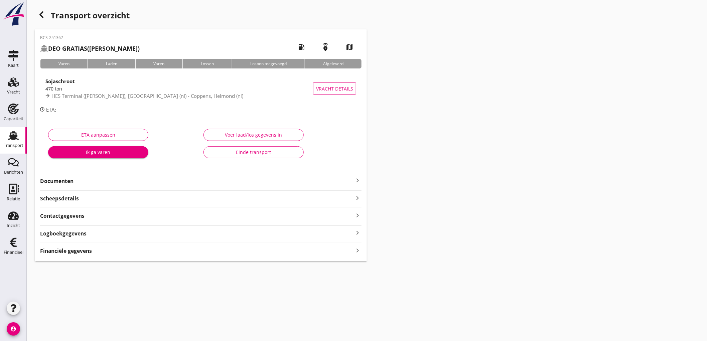
click at [94, 183] on strong "Documenten" at bounding box center [197, 182] width 314 height 8
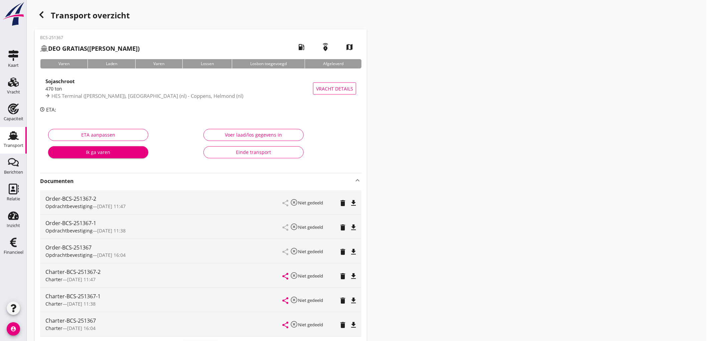
click at [342, 224] on icon "delete" at bounding box center [343, 228] width 8 height 8
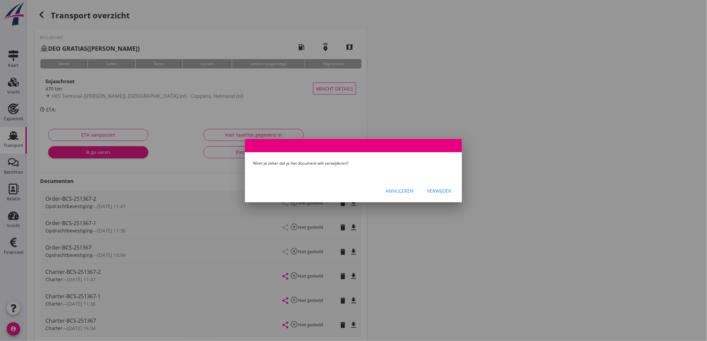
click at [432, 188] on div "Verwijder" at bounding box center [439, 191] width 24 height 7
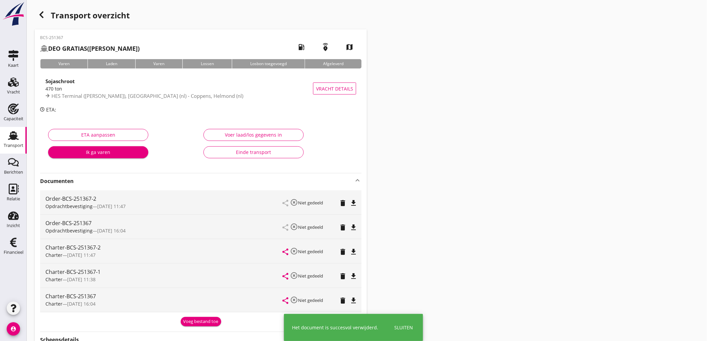
click at [344, 225] on icon "delete" at bounding box center [343, 228] width 8 height 8
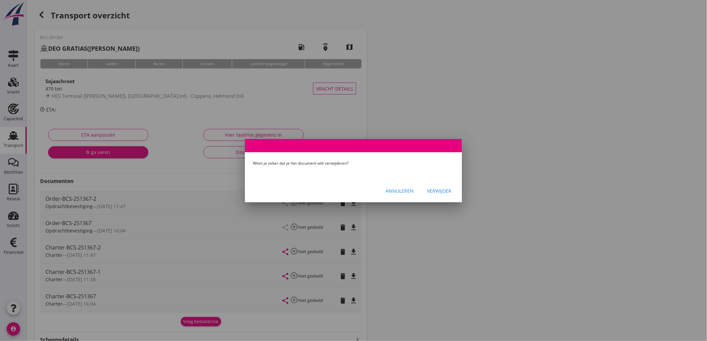
click at [434, 193] on div "Verwijder" at bounding box center [439, 191] width 24 height 7
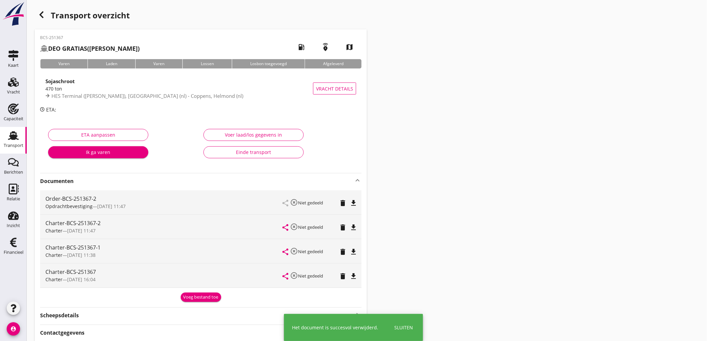
click at [341, 251] on icon "delete" at bounding box center [343, 252] width 8 height 8
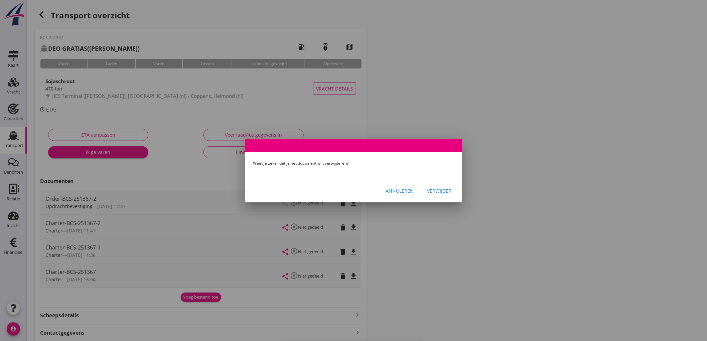
click at [434, 195] on button "Verwijder" at bounding box center [439, 191] width 35 height 12
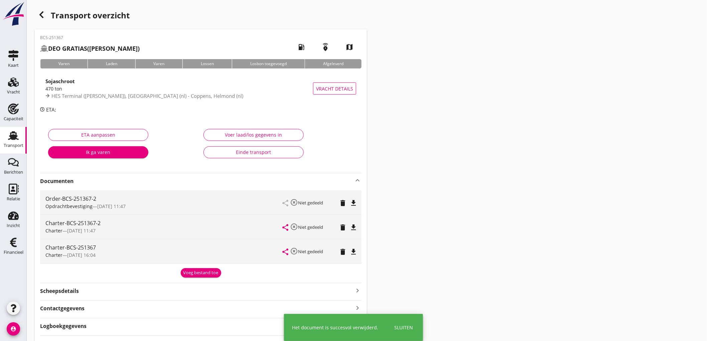
click at [343, 254] on icon "delete" at bounding box center [343, 252] width 8 height 8
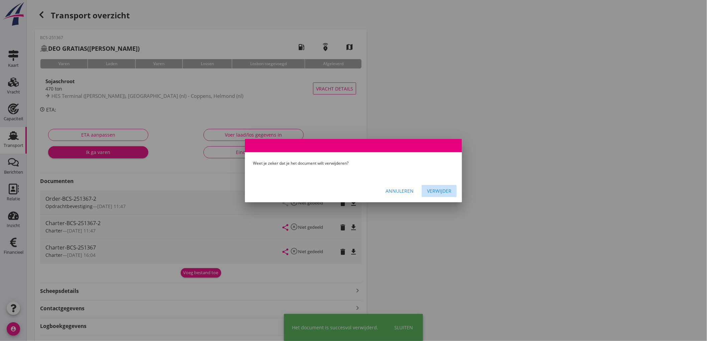
click at [433, 192] on div "Verwijder" at bounding box center [439, 191] width 24 height 7
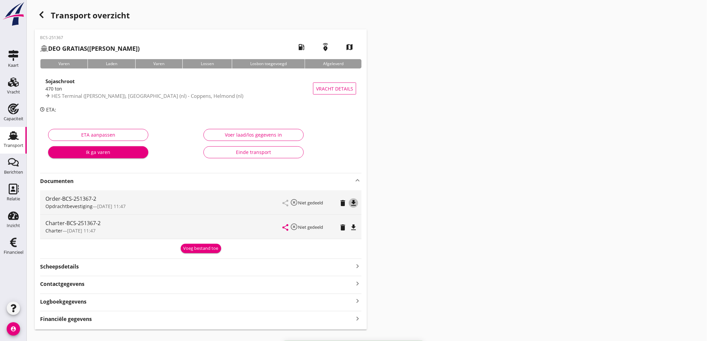
click at [355, 203] on icon "file_download" at bounding box center [354, 203] width 8 height 8
click at [356, 228] on icon "file_download" at bounding box center [354, 228] width 8 height 8
click at [145, 268] on div "Scheepsdetails keyboard_arrow_right" at bounding box center [201, 266] width 322 height 9
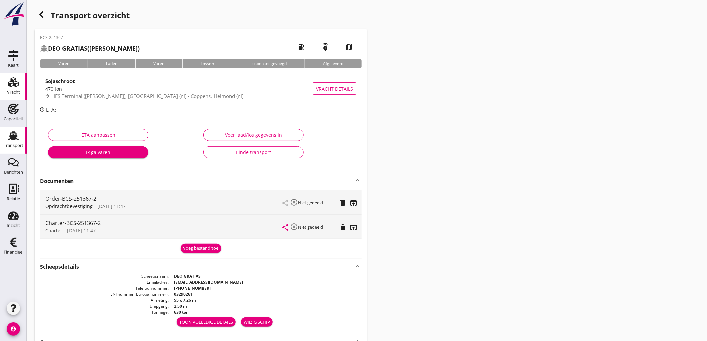
click at [14, 85] on use at bounding box center [13, 82] width 11 height 9
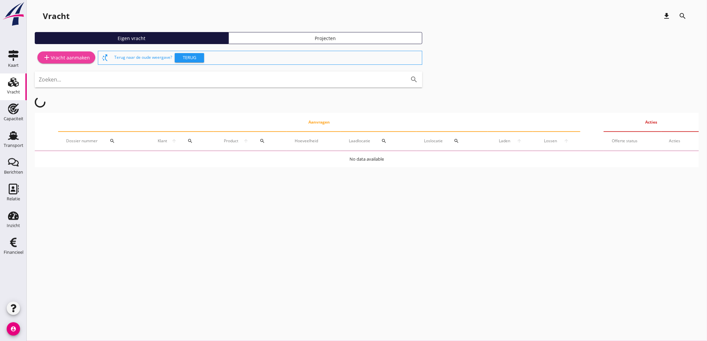
click at [80, 54] on div "add Vracht aanmaken" at bounding box center [66, 57] width 47 height 8
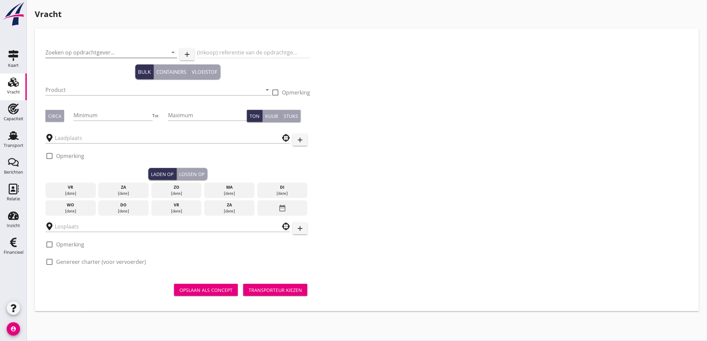
click at [104, 51] on input "Zoeken op opdrachtgever..." at bounding box center [101, 52] width 113 height 11
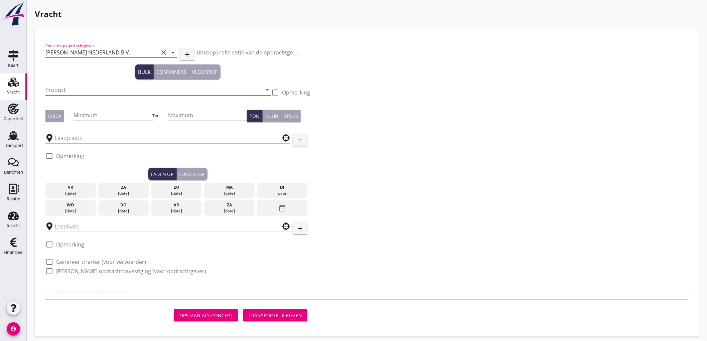
type input "[PERSON_NAME] NEDERLAND B.V."
click at [120, 95] on div "Product arrow_drop_down" at bounding box center [158, 90] width 226 height 11
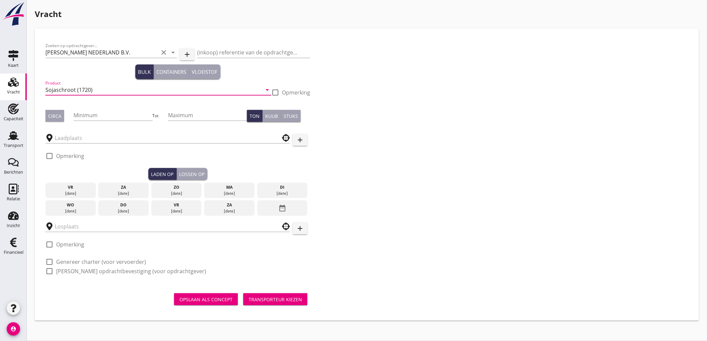
type input "Sojaschroot (1720)"
click at [57, 114] on div "Circa" at bounding box center [54, 116] width 13 height 7
click at [111, 116] on input "Minimum" at bounding box center [113, 115] width 79 height 11
click at [79, 115] on input "Minimum" at bounding box center [113, 115] width 79 height 11
click at [94, 118] on input "Minimum" at bounding box center [113, 115] width 79 height 11
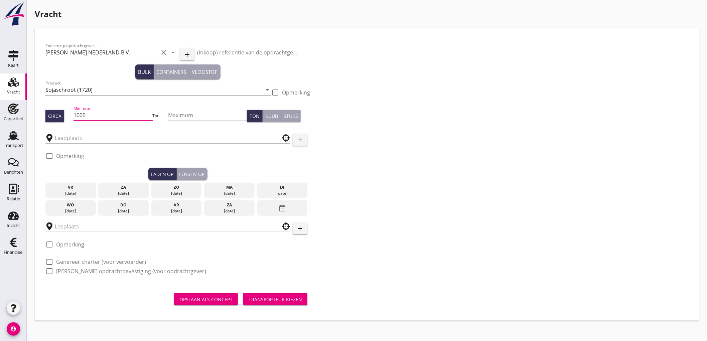
click at [109, 114] on input "1000" at bounding box center [113, 115] width 79 height 11
click at [109, 114] on input "1500" at bounding box center [113, 115] width 79 height 11
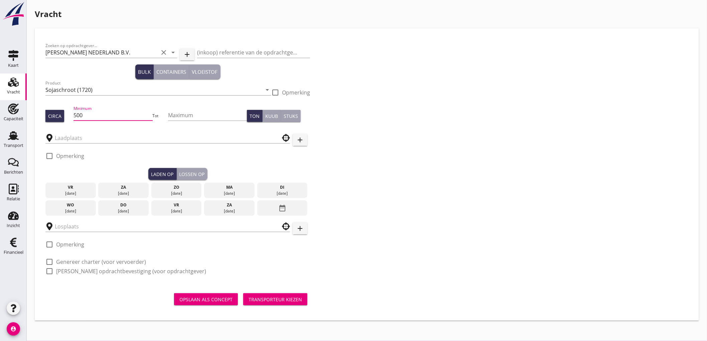
type input "500"
click at [102, 134] on input "text" at bounding box center [163, 138] width 217 height 11
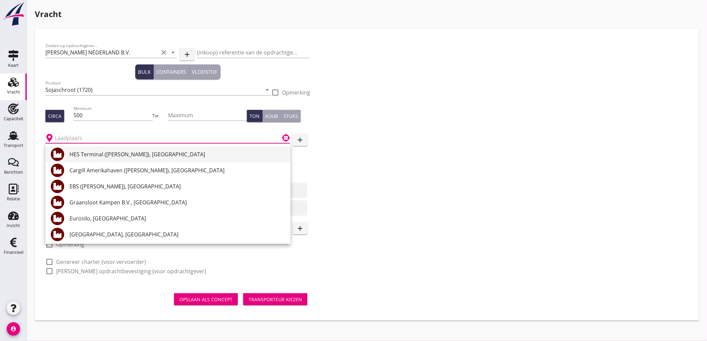
click at [125, 153] on div "HES Terminal ([PERSON_NAME]), [GEOGRAPHIC_DATA]" at bounding box center [178, 154] width 216 height 8
type input "HES Terminal ([PERSON_NAME]), [GEOGRAPHIC_DATA]"
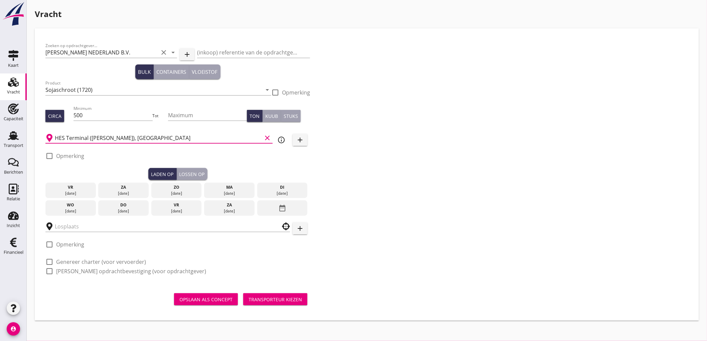
click at [69, 153] on label "Opmerking" at bounding box center [70, 156] width 28 height 7
checkbox input "true"
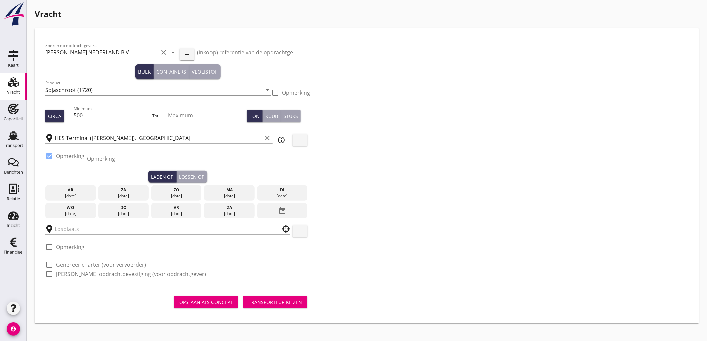
click at [133, 159] on input "Opmerking" at bounding box center [198, 158] width 223 height 11
click at [189, 159] on input "Opmerking" at bounding box center [198, 158] width 223 height 11
click at [131, 161] on input "Opmerking" at bounding box center [198, 158] width 223 height 11
type input "Ex. Opslag - [GEOGRAPHIC_DATA]"
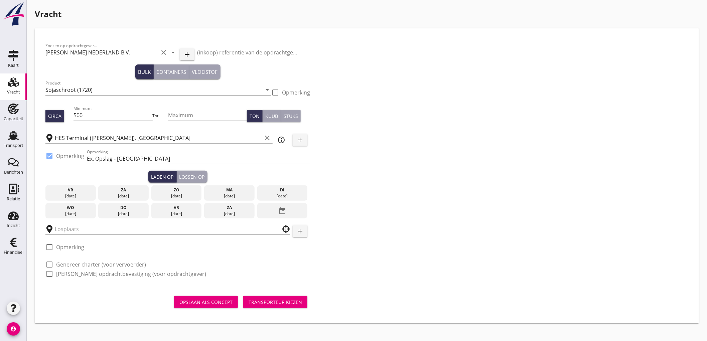
click at [61, 213] on div "[DATE]" at bounding box center [70, 214] width 47 height 6
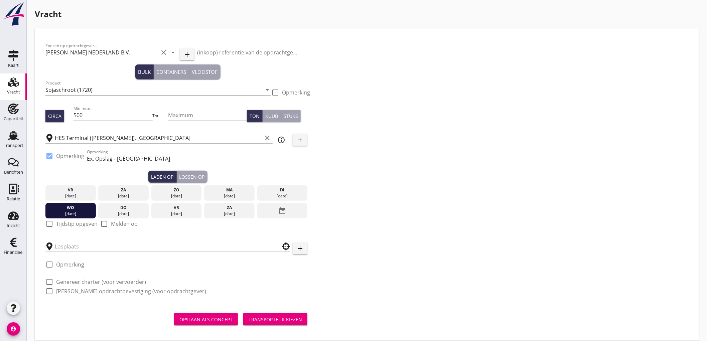
click at [65, 247] on input "text" at bounding box center [163, 246] width 217 height 11
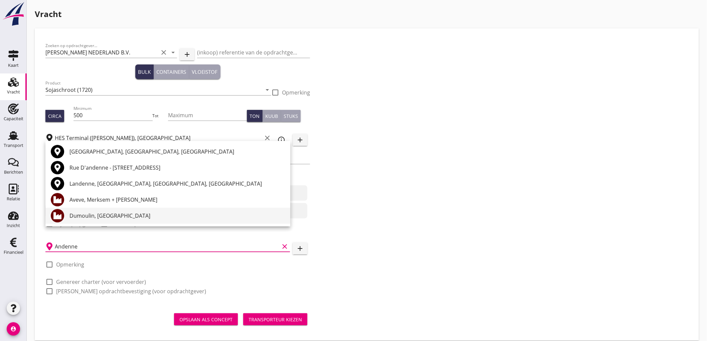
click at [101, 218] on div "Dumoulin, [GEOGRAPHIC_DATA]" at bounding box center [178, 216] width 216 height 8
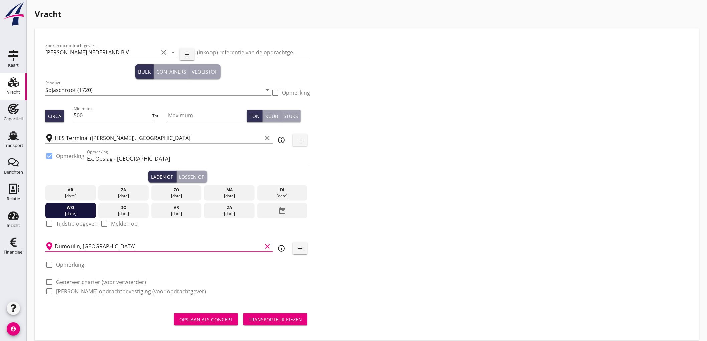
type input "Dumoulin, [GEOGRAPHIC_DATA]"
click at [61, 225] on label "Tijdstip opgeven" at bounding box center [76, 224] width 41 height 7
checkbox input "true"
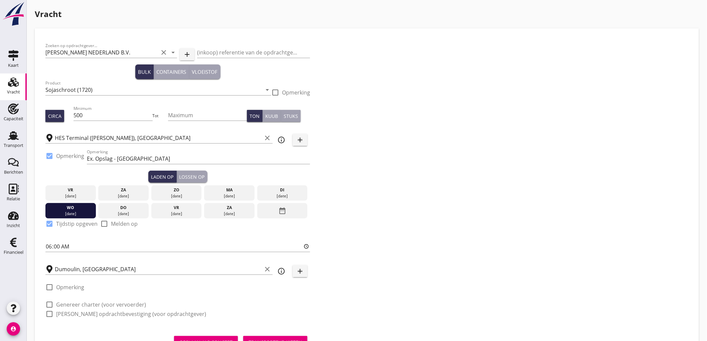
click at [74, 302] on label "Genereer charter (voor vervoerder)" at bounding box center [101, 305] width 90 height 7
checkbox input "true"
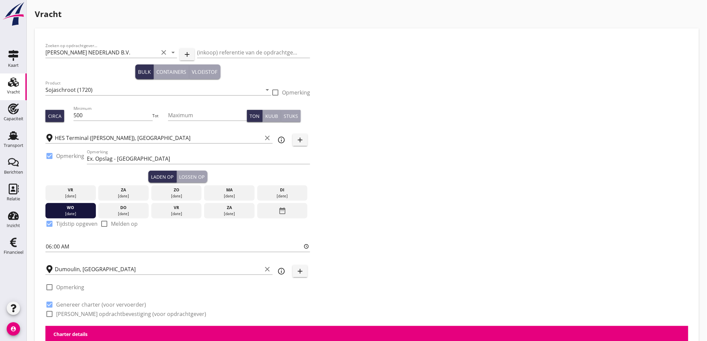
click at [72, 317] on label "[PERSON_NAME] opdrachtbevestiging (voor opdrachtgever)" at bounding box center [131, 314] width 150 height 7
checkbox input "true"
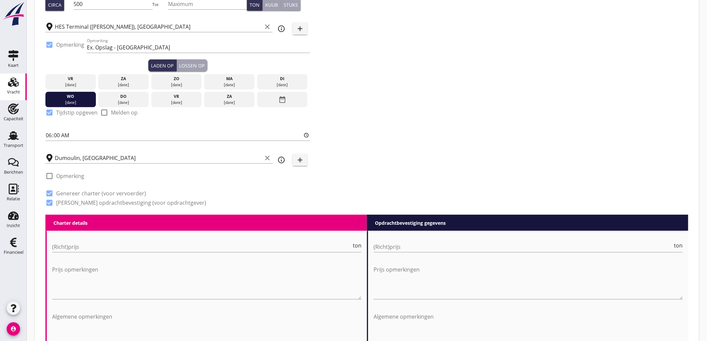
scroll to position [186, 0]
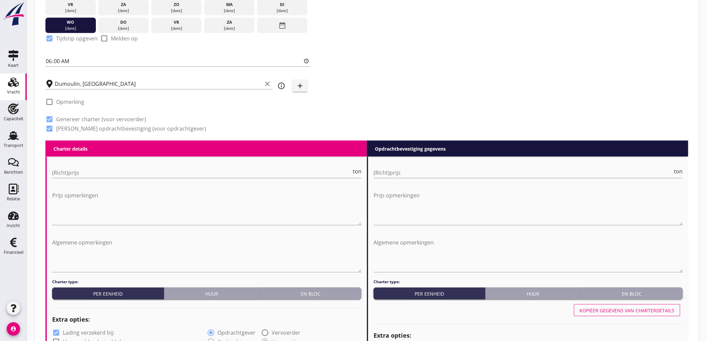
click at [78, 164] on div "(Richt)prijs ton" at bounding box center [207, 173] width 310 height 21
click at [76, 171] on input "(Richt)prijs" at bounding box center [202, 172] width 300 height 11
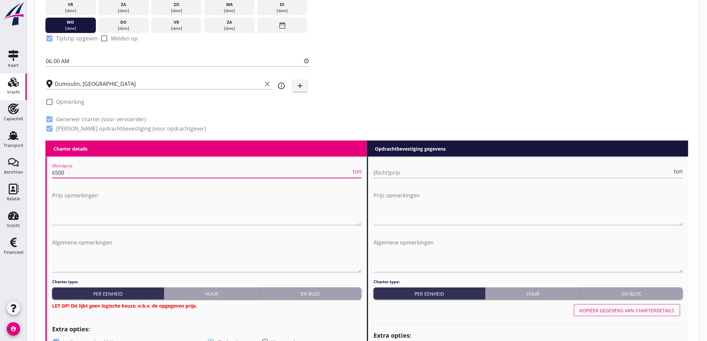
type input "6500"
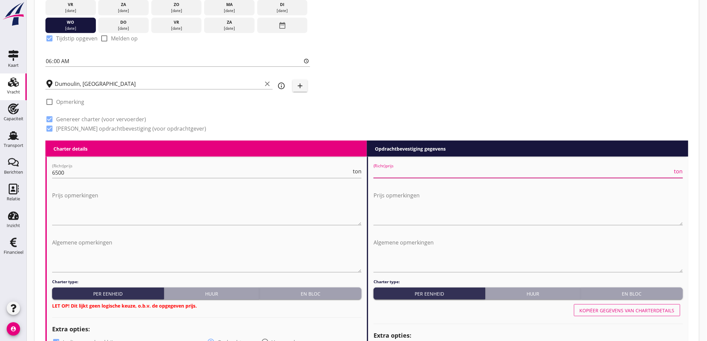
click at [423, 173] on input "(Richt)prijs" at bounding box center [524, 172] width 300 height 11
type input "6750"
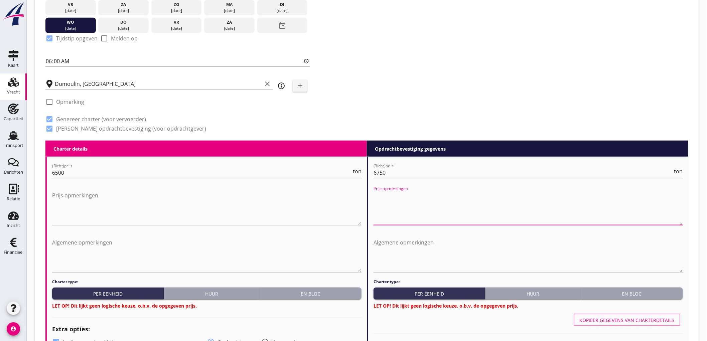
scroll to position [297, 0]
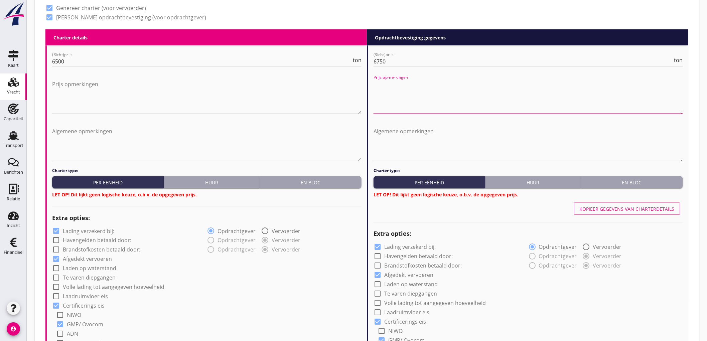
click at [336, 179] on div "En bloc" at bounding box center [310, 182] width 97 height 7
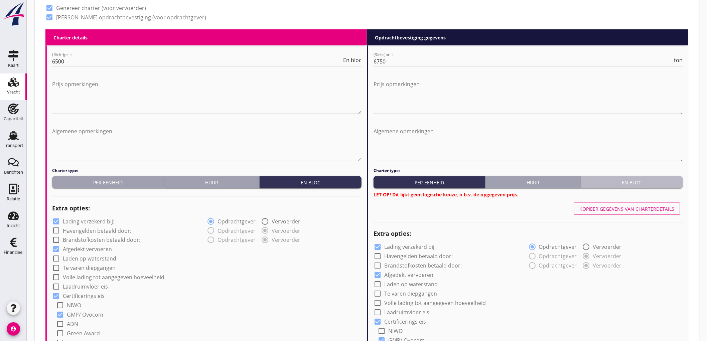
click at [636, 181] on div "En bloc" at bounding box center [632, 182] width 97 height 7
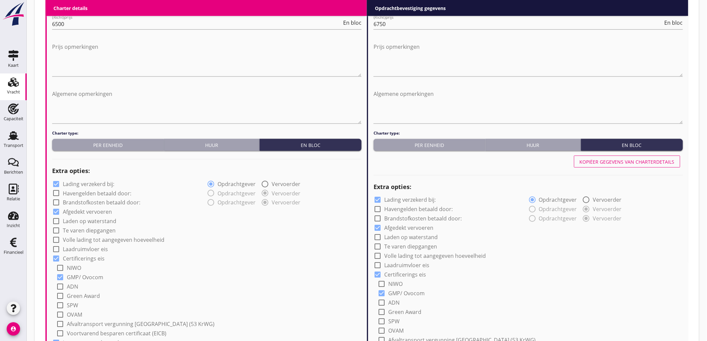
scroll to position [409, 0]
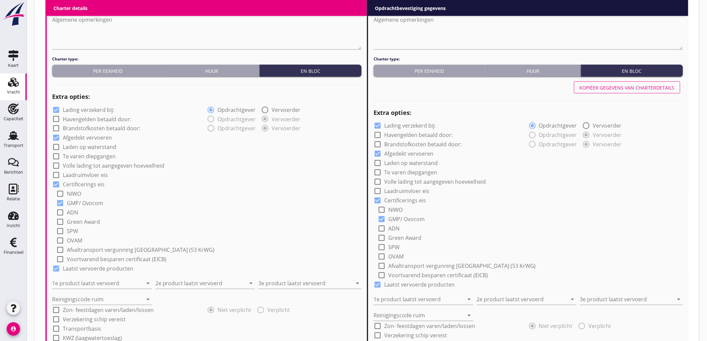
click at [77, 116] on label "Havengelden betaald door:" at bounding box center [97, 119] width 69 height 7
checkbox input "true"
click at [81, 110] on label "Lading verzekerd bij:" at bounding box center [88, 110] width 51 height 7
checkbox input "false"
click at [80, 121] on label "Havengelden betaald door:" at bounding box center [97, 119] width 69 height 7
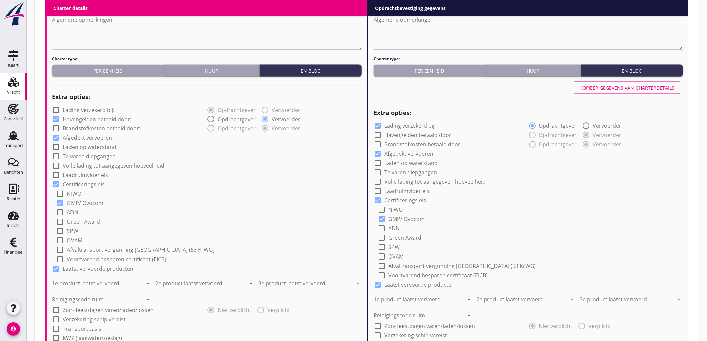
checkbox input "false"
click at [77, 285] on input "1e product laatst vervoerd" at bounding box center [97, 283] width 91 height 11
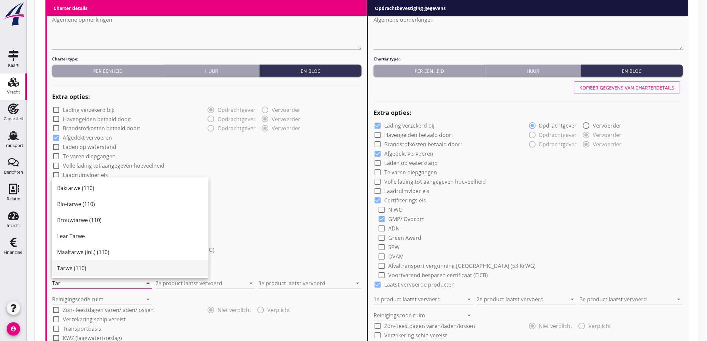
click at [70, 266] on div "Tarwe (110)" at bounding box center [130, 269] width 146 height 8
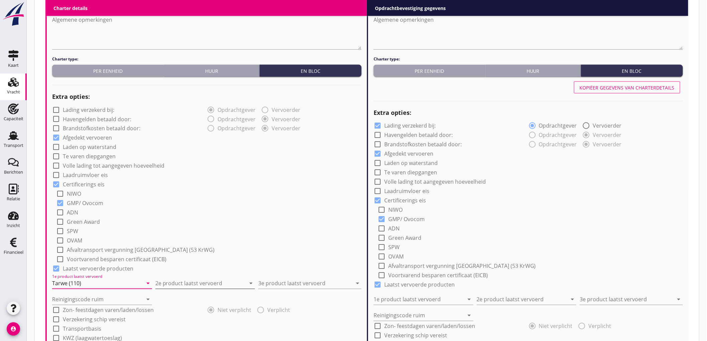
type input "Tarwe (110)"
click at [202, 285] on input "2e product laatst vervoerd" at bounding box center [200, 283] width 91 height 11
type input "Sunpellets (1720)"
type input "Palm (1811)"
type input "a"
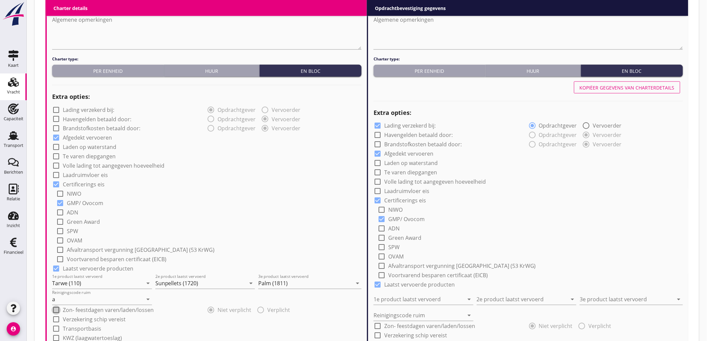
click at [189, 228] on div "check_box_outline_blank SPW" at bounding box center [209, 230] width 306 height 9
click at [239, 169] on div "check_box_outline_blank Lading verzekerd bij: radio_button_checked Opdrachtgeve…" at bounding box center [207, 242] width 310 height 275
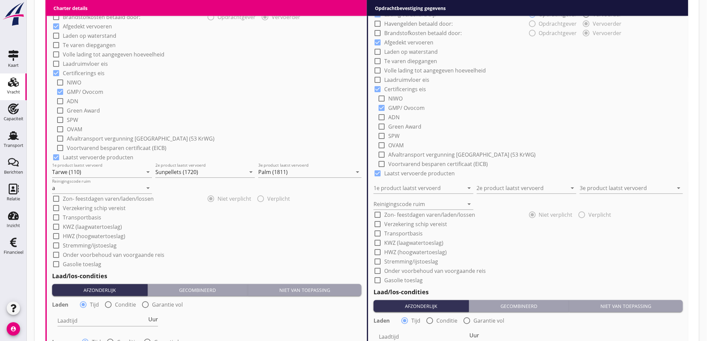
scroll to position [631, 0]
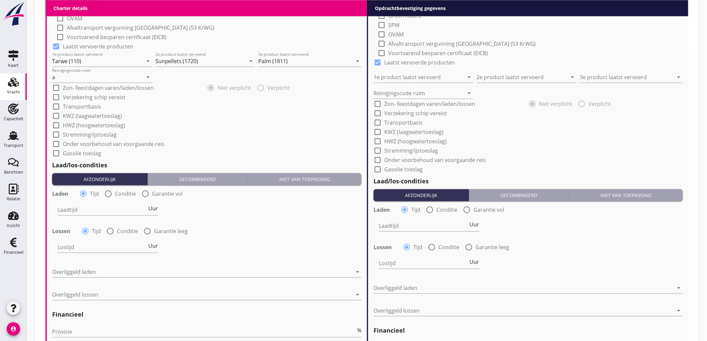
click at [109, 197] on div at bounding box center [108, 193] width 11 height 11
radio input "false"
radio input "true"
click at [89, 215] on div "Laadtijd condities arrow_drop_down" at bounding box center [133, 210] width 151 height 11
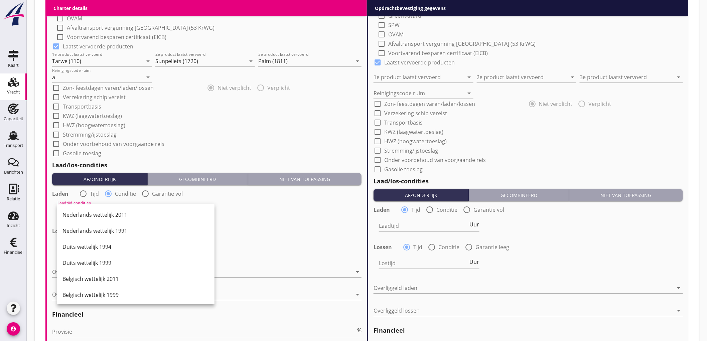
click at [89, 215] on div "Nederlands wettelijk 2011" at bounding box center [136, 215] width 147 height 8
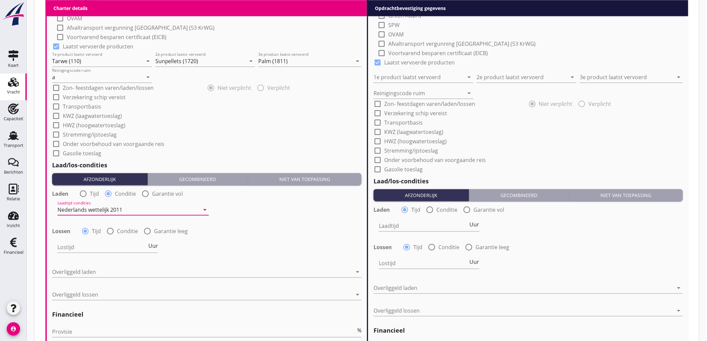
click at [119, 233] on label "Conditie" at bounding box center [127, 231] width 21 height 7
radio input "false"
radio input "true"
click at [95, 244] on div at bounding box center [129, 247] width 142 height 11
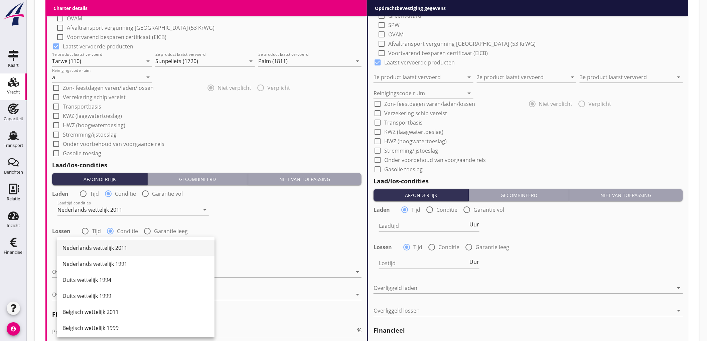
click at [94, 246] on div "Nederlands wettelijk 2011" at bounding box center [136, 248] width 147 height 8
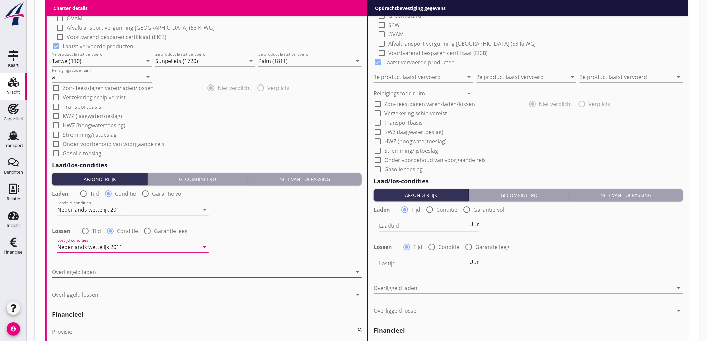
click at [98, 275] on div at bounding box center [202, 272] width 300 height 11
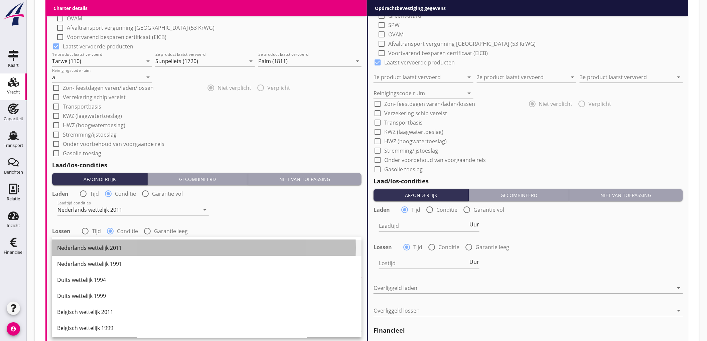
click at [120, 247] on div "Nederlands wettelijk 2011" at bounding box center [206, 248] width 299 height 8
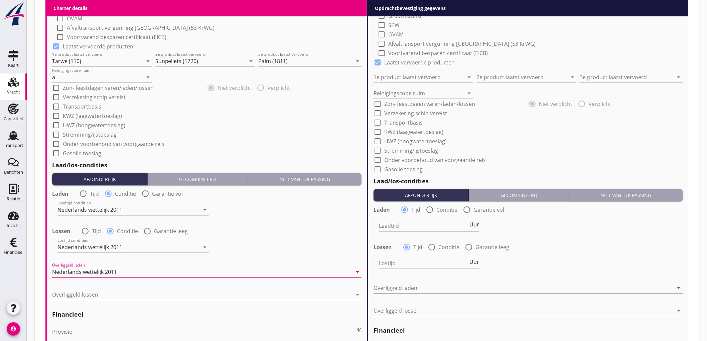
click at [91, 296] on div at bounding box center [202, 295] width 300 height 11
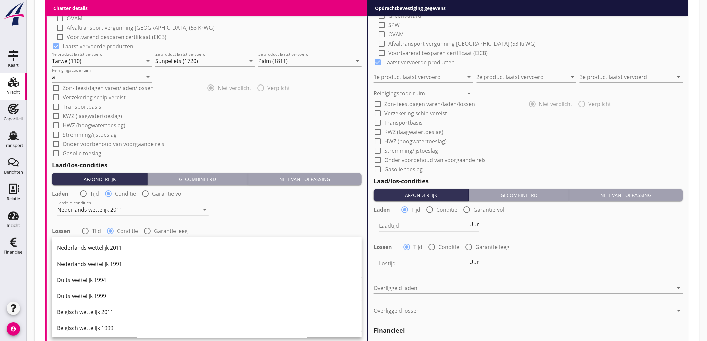
click at [124, 242] on div "Nederlands wettelijk 2011" at bounding box center [206, 248] width 299 height 16
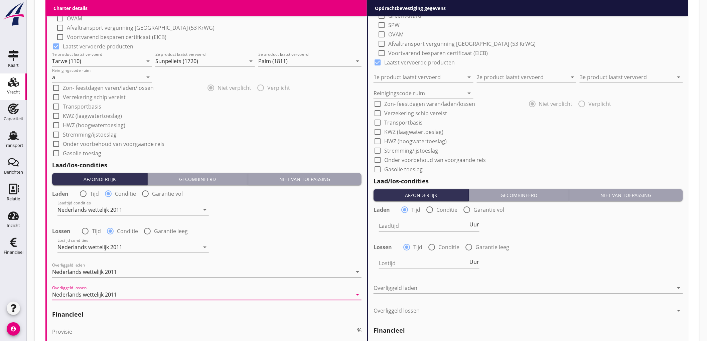
click at [315, 233] on div "Lossen radio_button_unchecked Tijd radio_button_checked Conditie radio_button_u…" at bounding box center [207, 230] width 310 height 9
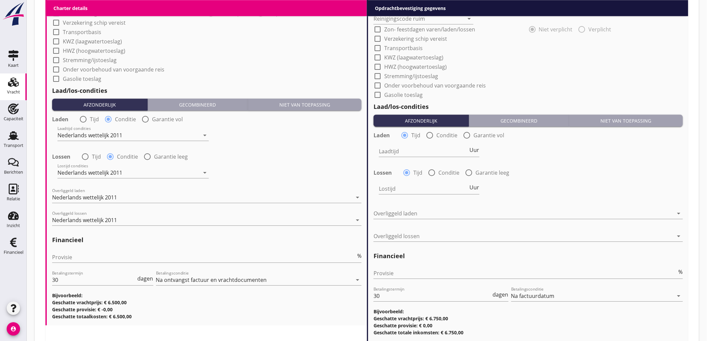
scroll to position [743, 0]
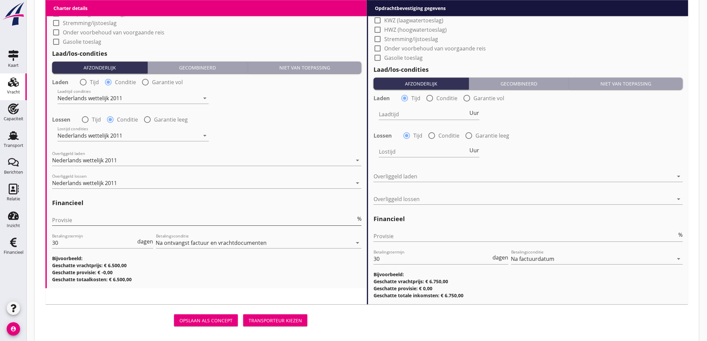
click at [58, 219] on input "Provisie" at bounding box center [204, 220] width 304 height 11
type input "5"
click at [425, 243] on div "Provisie %" at bounding box center [529, 239] width 310 height 17
click at [429, 239] on input "Provisie" at bounding box center [526, 236] width 304 height 11
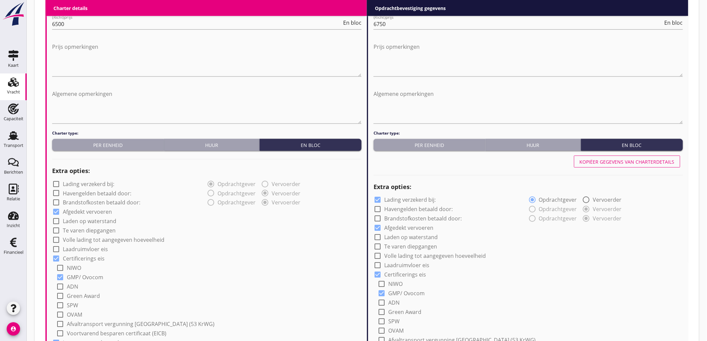
scroll to position [297, 0]
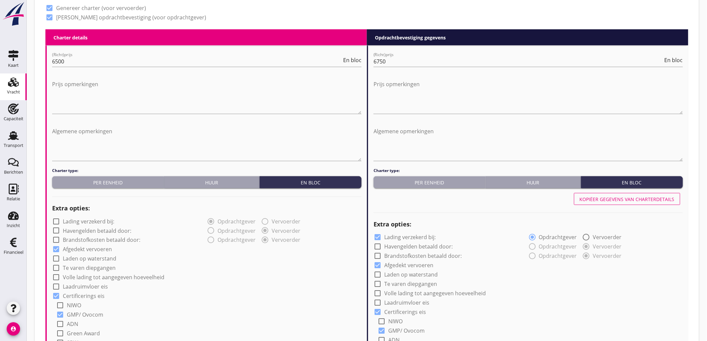
click at [660, 201] on div "Kopiëer gegevens van charterdetails" at bounding box center [627, 199] width 95 height 7
checkbox input "false"
type input "Tarwe (110)"
type input "Sunpellets (1720)"
type input "Palm (1811)"
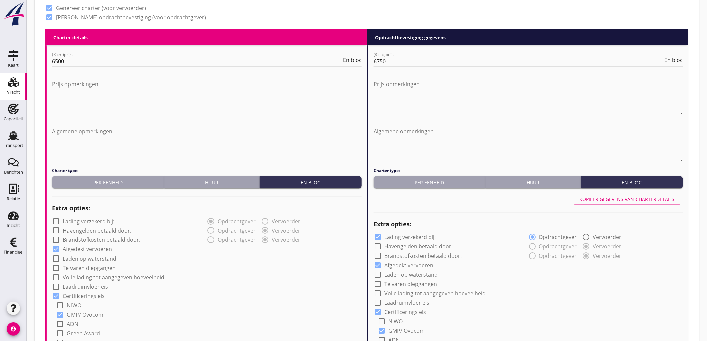
type input "a"
radio input "false"
radio input "true"
radio input "false"
radio input "true"
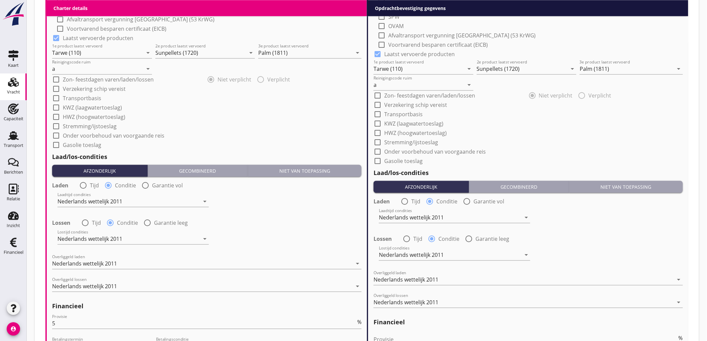
scroll to position [751, 0]
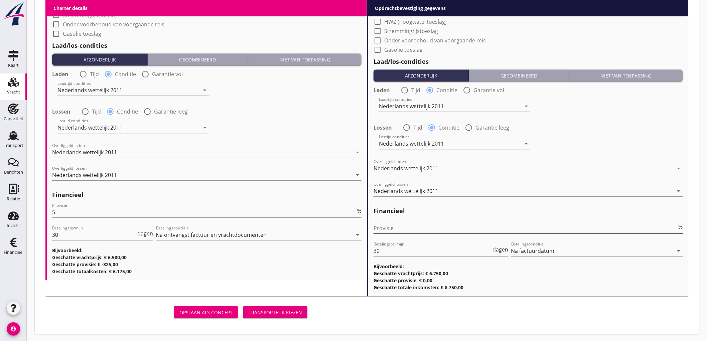
click at [400, 228] on input "Provisie" at bounding box center [526, 228] width 304 height 11
type input "2"
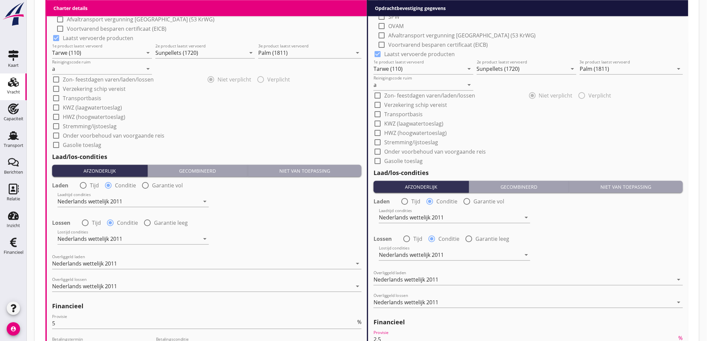
scroll to position [417, 0]
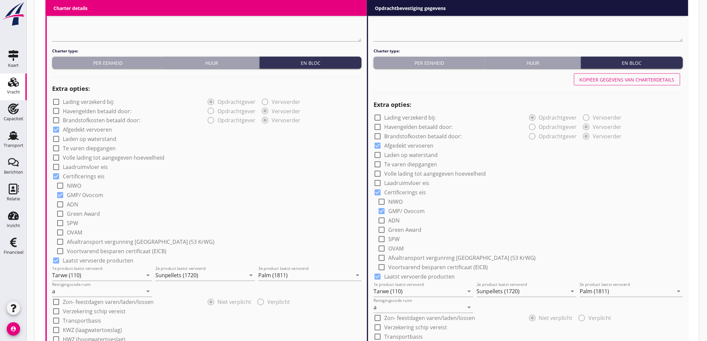
type input "2.5"
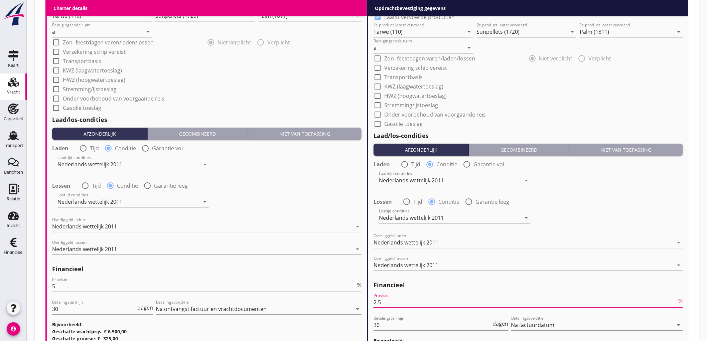
scroll to position [751, 0]
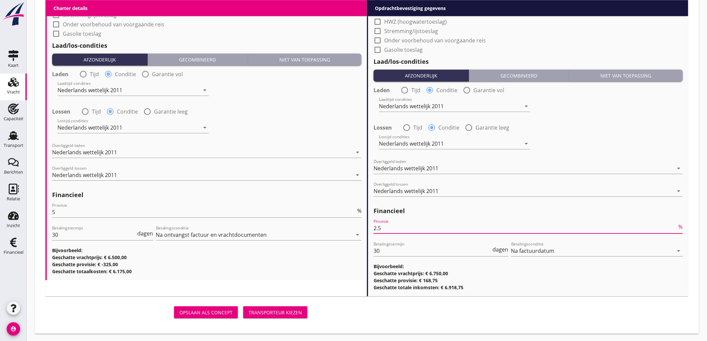
click at [295, 312] on div "Transporteur kiezen" at bounding box center [275, 312] width 53 height 7
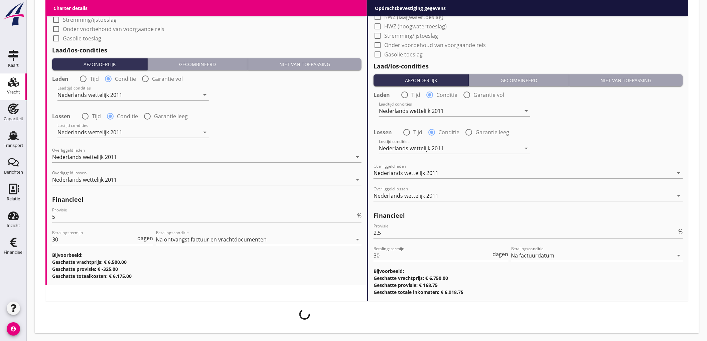
scroll to position [746, 0]
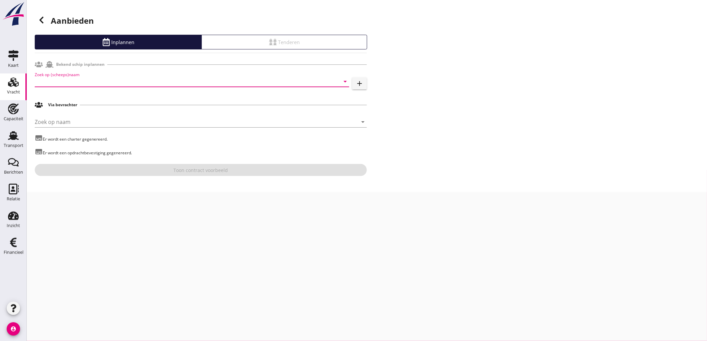
click at [102, 84] on input "Zoek op (scheeps)naam" at bounding box center [183, 81] width 296 height 11
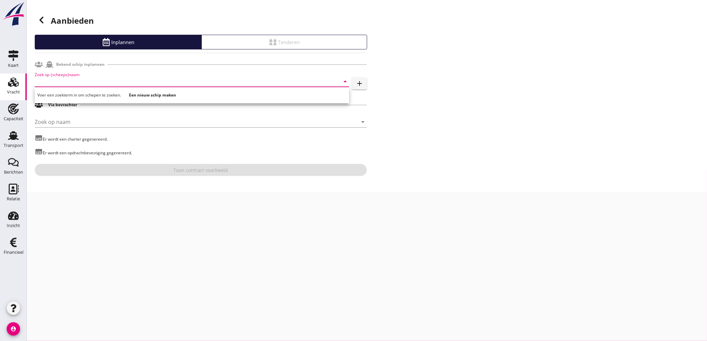
click at [44, 21] on icon at bounding box center [41, 20] width 8 height 8
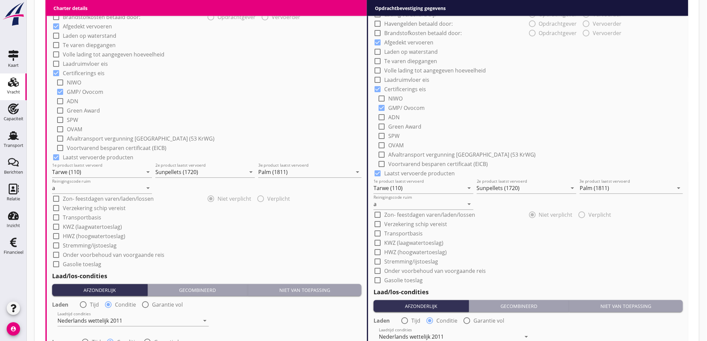
scroll to position [706, 0]
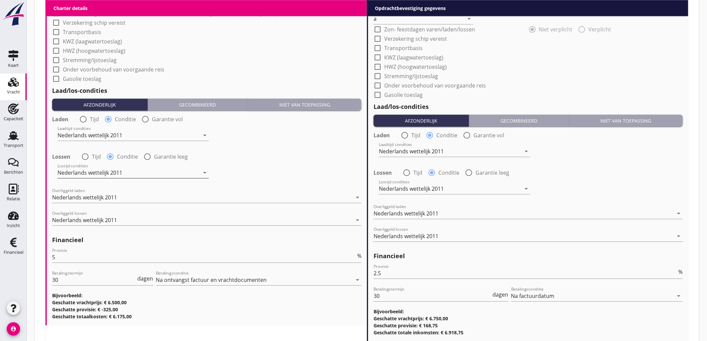
click at [105, 170] on div "Nederlands wettelijk 2011" at bounding box center [90, 173] width 65 height 6
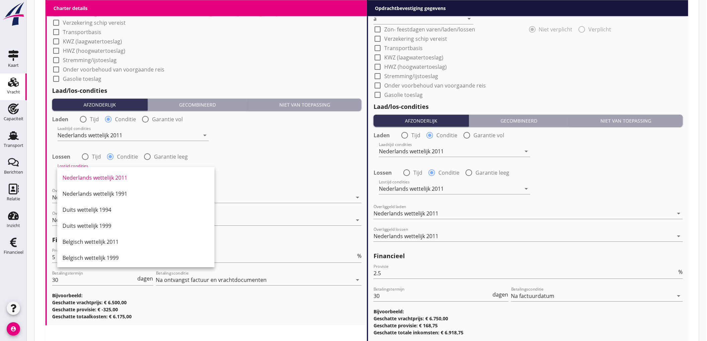
scroll to position [186, 0]
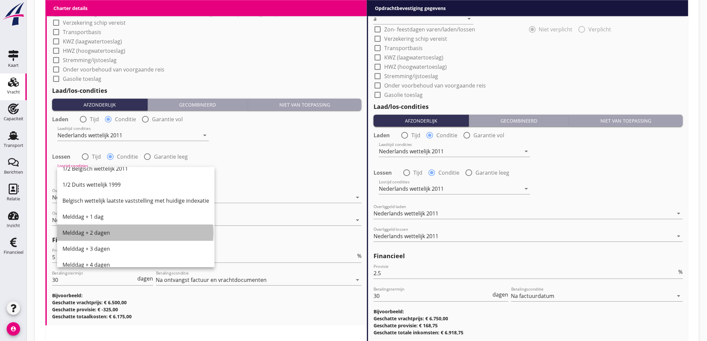
click at [111, 231] on div "Melddag + 2 dagen" at bounding box center [136, 233] width 147 height 8
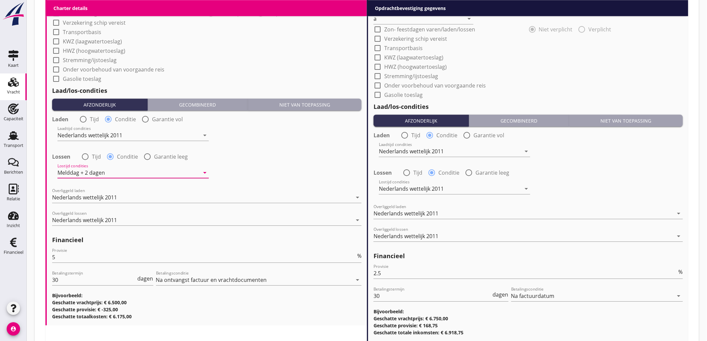
click at [112, 214] on div "Overliggeld lossen Nederlands wettelijk 2011 arrow_drop_down" at bounding box center [207, 221] width 310 height 21
click at [111, 218] on div "Nederlands wettelijk 2011" at bounding box center [84, 220] width 65 height 6
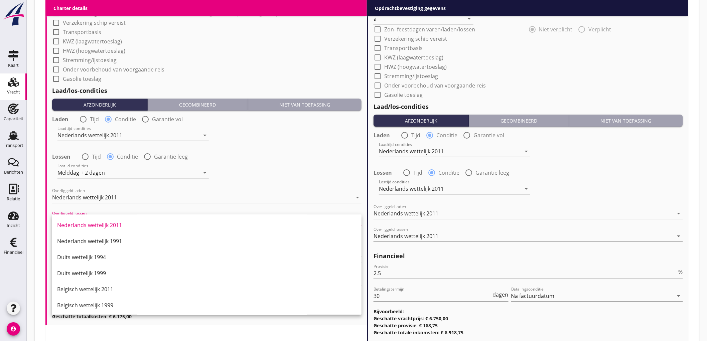
drag, startPoint x: 98, startPoint y: 287, endPoint x: 106, endPoint y: 274, distance: 14.7
click at [98, 288] on div "Belgisch wettelijk 2011" at bounding box center [206, 290] width 299 height 8
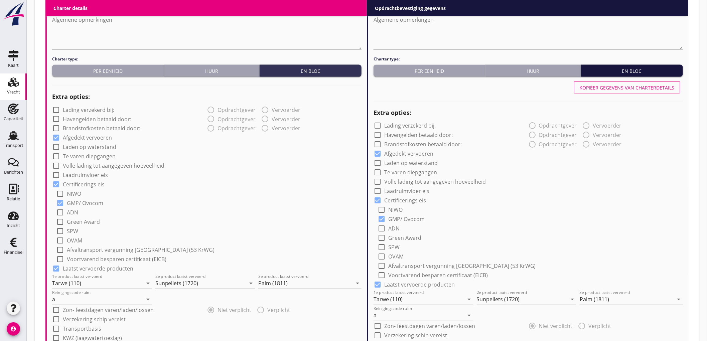
scroll to position [334, 0]
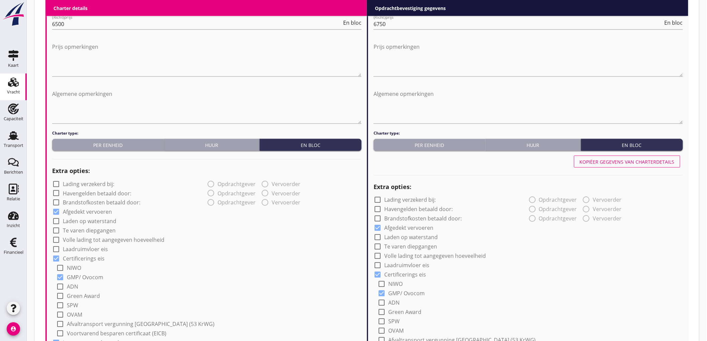
click at [613, 162] on div "Kopiëer gegevens van charterdetails" at bounding box center [627, 161] width 95 height 7
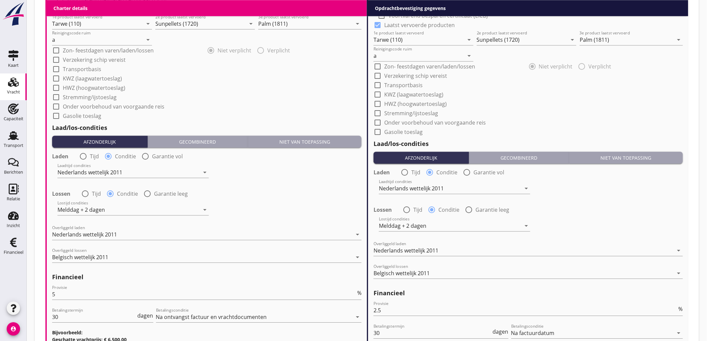
scroll to position [751, 0]
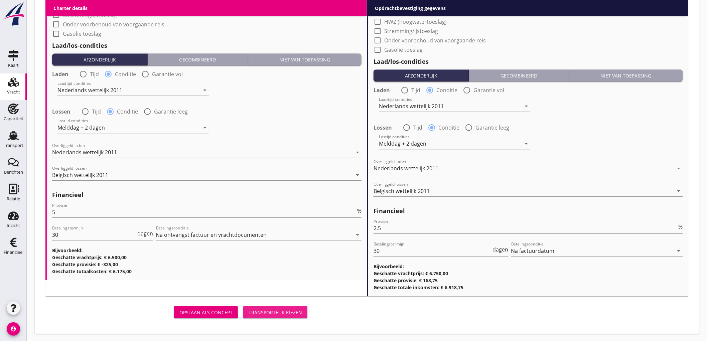
click at [264, 310] on div "Transporteur kiezen" at bounding box center [275, 312] width 53 height 7
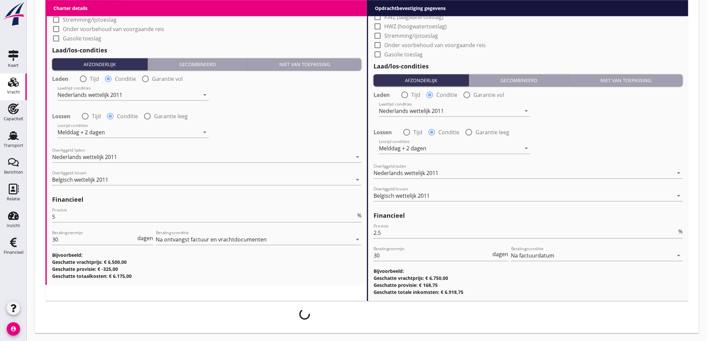
scroll to position [746, 0]
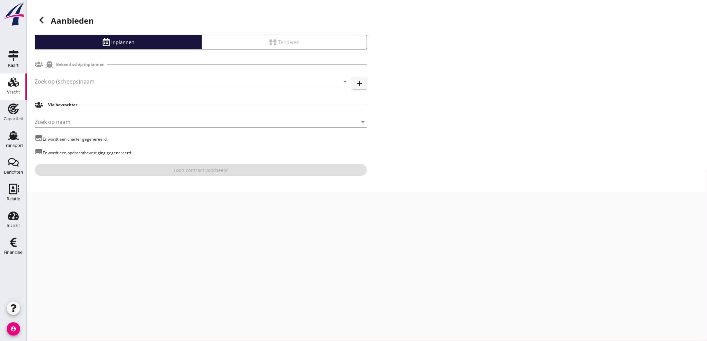
click at [55, 79] on input "Zoek op (scheeps)naam" at bounding box center [183, 81] width 296 height 11
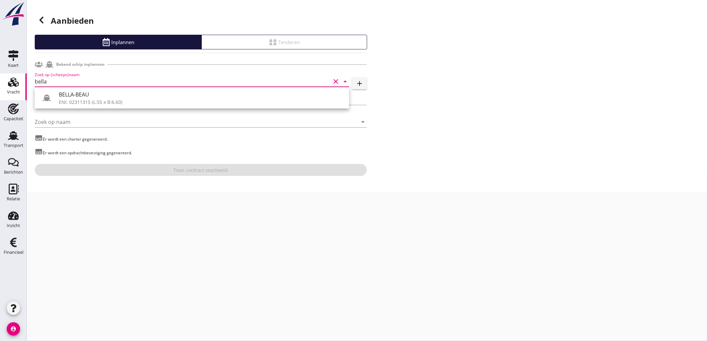
click at [78, 99] on div "ENI: 02311315 (L:55 x B:6.60)" at bounding box center [201, 102] width 285 height 7
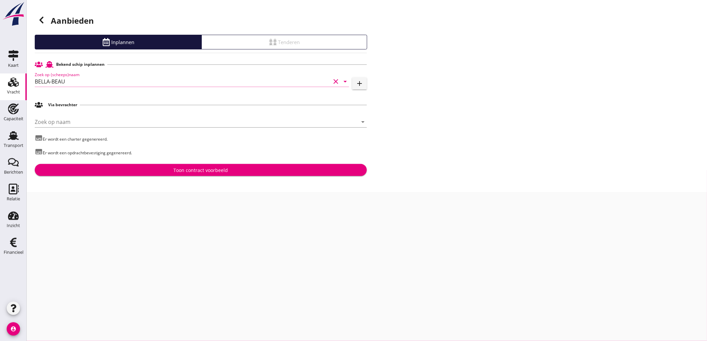
type input "BELLA-BEAU"
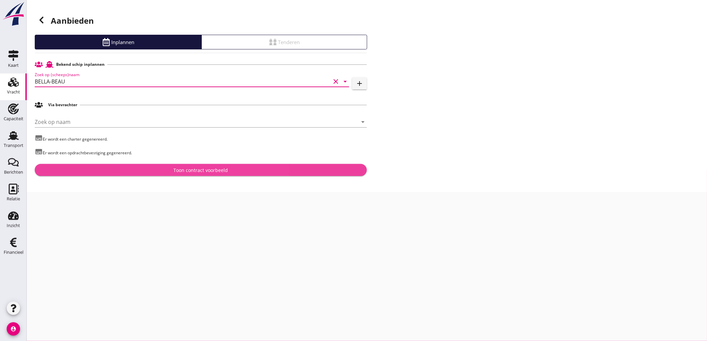
click at [211, 169] on div "Toon contract voorbeeld" at bounding box center [201, 170] width 54 height 7
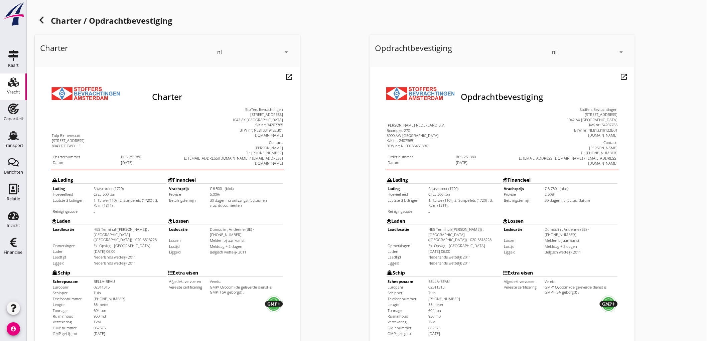
scroll to position [153, 0]
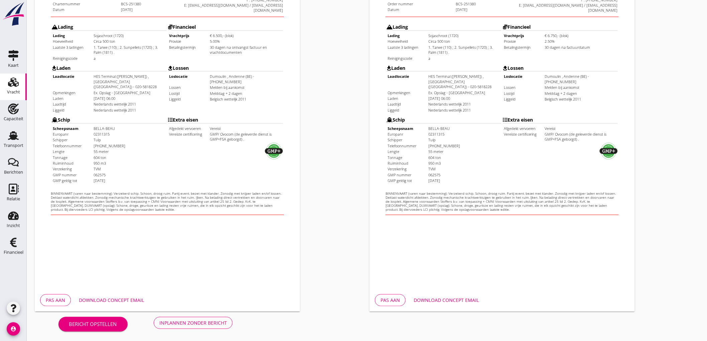
click at [200, 320] on div "Inplannen zonder bericht" at bounding box center [193, 323] width 68 height 7
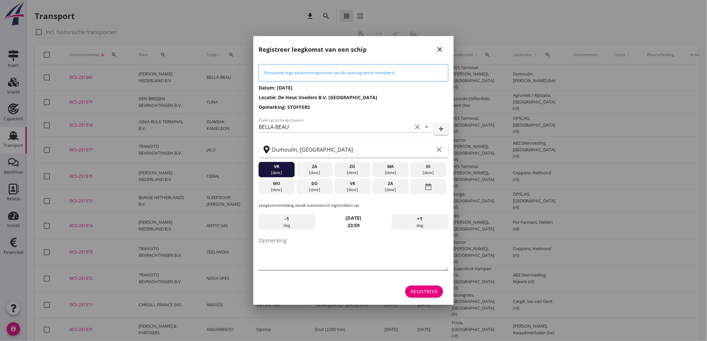
click at [296, 247] on textarea "Opmerking" at bounding box center [354, 252] width 190 height 35
type textarea "STOFFERS"
click at [391, 169] on div "ma" at bounding box center [390, 167] width 33 height 6
click at [389, 188] on div "[DATE]" at bounding box center [390, 190] width 33 height 6
click at [421, 190] on div "date_range" at bounding box center [429, 186] width 36 height 15
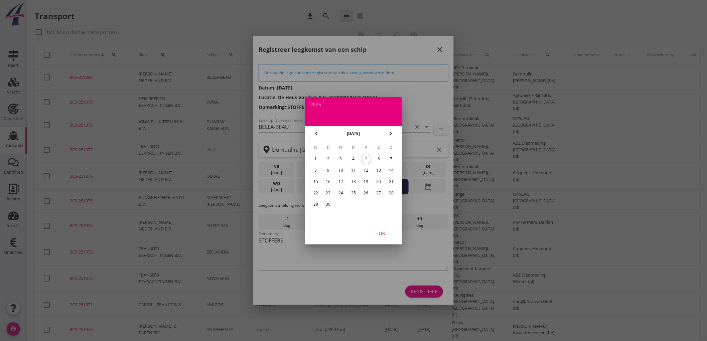
click at [317, 178] on div "15" at bounding box center [316, 182] width 11 height 11
click at [386, 235] on div "OK" at bounding box center [382, 233] width 19 height 7
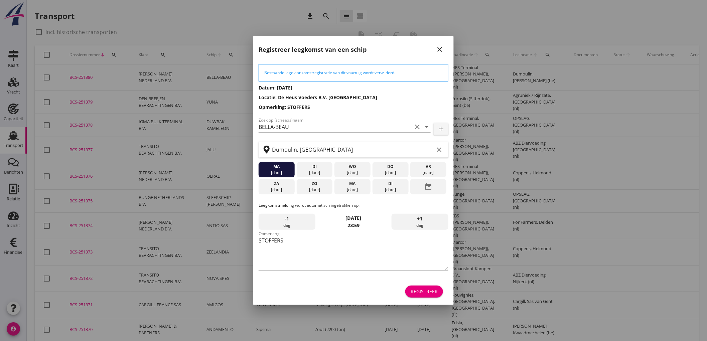
click at [412, 296] on button "Registreer" at bounding box center [425, 292] width 38 height 12
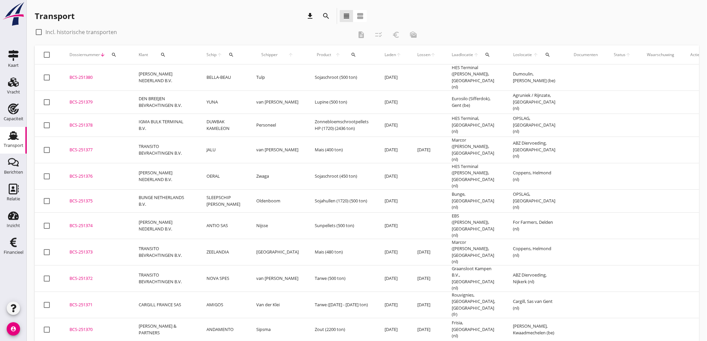
click at [258, 78] on td "Tulp" at bounding box center [277, 78] width 59 height 26
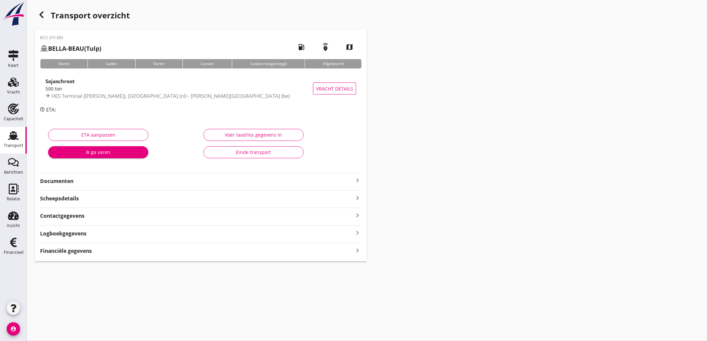
click at [86, 104] on div "Sojaschroot 500 ton HES Terminal ([PERSON_NAME]), [GEOGRAPHIC_DATA] (nl) - [PER…" at bounding box center [201, 88] width 322 height 35
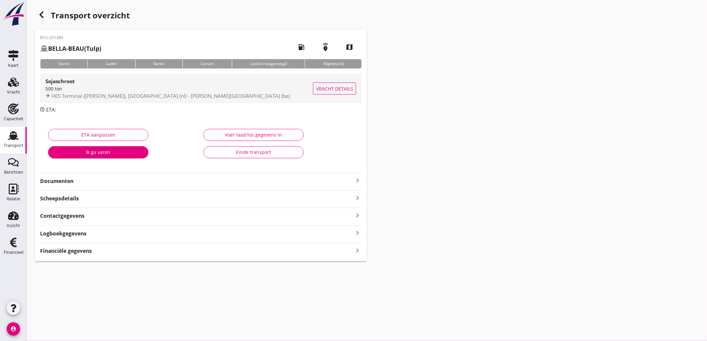
click at [173, 91] on div "500 ton" at bounding box center [179, 88] width 268 height 7
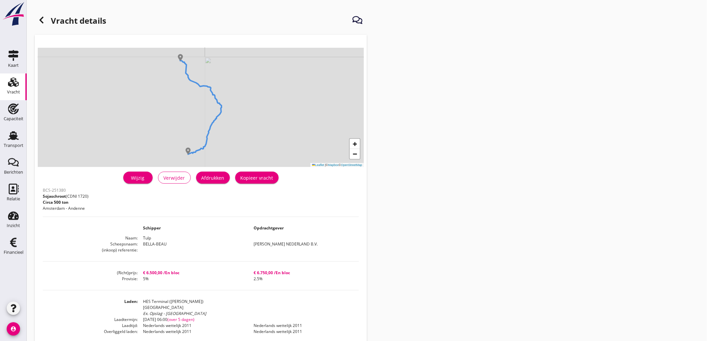
click at [213, 181] on div "Afdrukken" at bounding box center [213, 178] width 23 height 7
click at [42, 19] on icon at bounding box center [41, 20] width 8 height 8
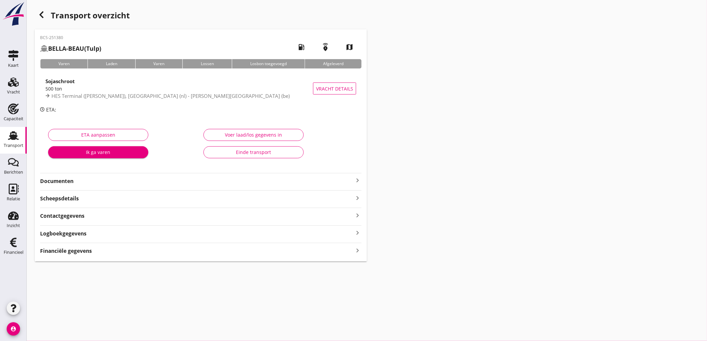
drag, startPoint x: 175, startPoint y: 185, endPoint x: 179, endPoint y: 183, distance: 4.5
click at [175, 185] on div "BCS-251380 BELLA-BEAU (Tulp) local_gas_station emergency_share map Varen Laden …" at bounding box center [201, 145] width 332 height 232
drag, startPoint x: 185, startPoint y: 181, endPoint x: 197, endPoint y: 178, distance: 12.0
click at [185, 181] on strong "Documenten" at bounding box center [197, 182] width 314 height 8
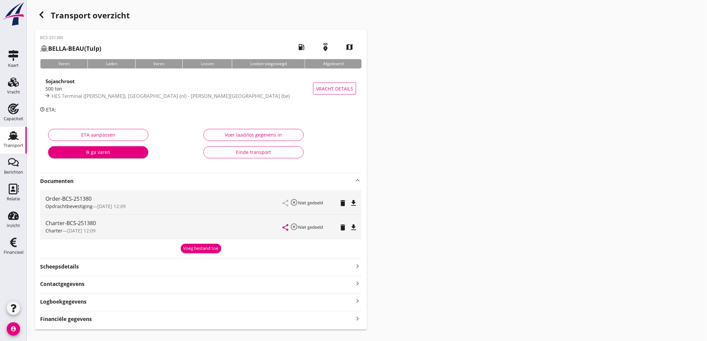
click at [355, 200] on icon "file_download" at bounding box center [354, 203] width 8 height 8
click at [357, 227] on icon "file_download" at bounding box center [354, 228] width 8 height 8
click at [120, 322] on div "Financiële gegevens keyboard_arrow_right" at bounding box center [201, 318] width 322 height 9
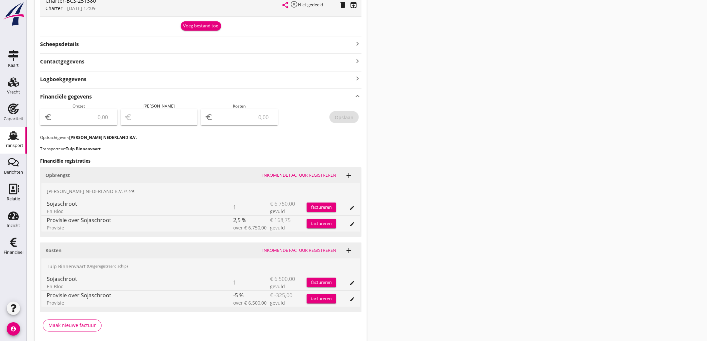
click at [84, 115] on input "number" at bounding box center [83, 117] width 60 height 11
type input "6581"
type input "6581.25"
type input "6575.25"
type input "6"
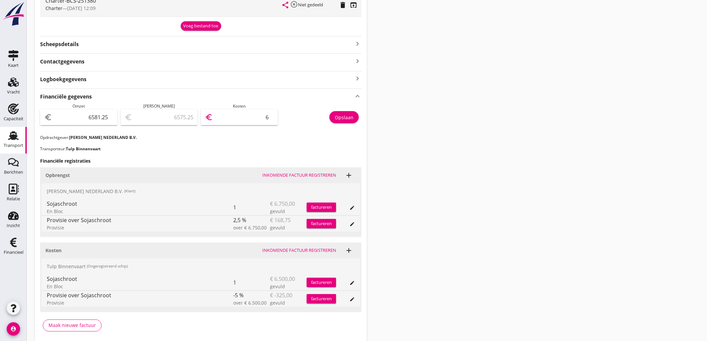
type input "6520.25"
type input "61"
type input "5969.25"
type input "612"
type input "456.25"
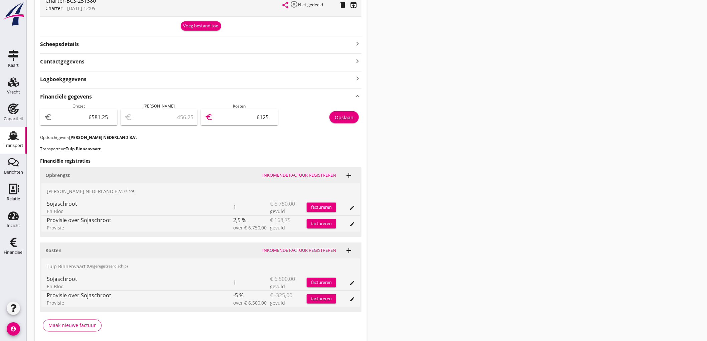
type input "6125"
click at [339, 116] on div "Opslaan" at bounding box center [344, 117] width 19 height 7
click at [339, 112] on div "Opslaan" at bounding box center [321, 118] width 81 height 31
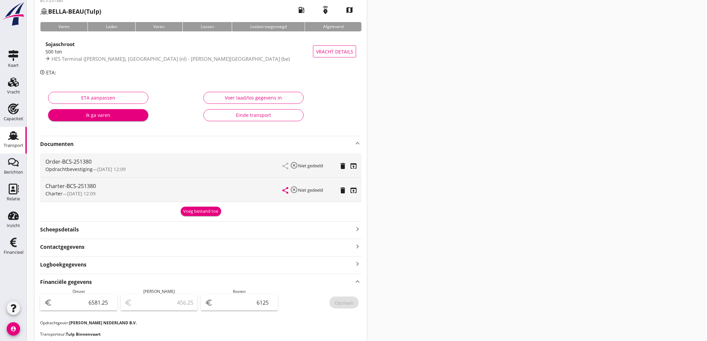
scroll to position [0, 0]
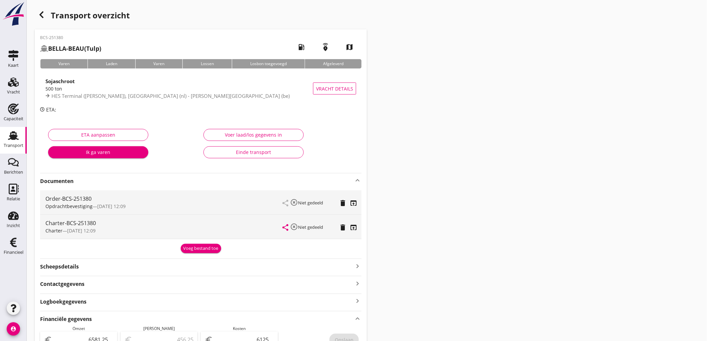
click at [112, 265] on div "Scheepsdetails keyboard_arrow_right" at bounding box center [201, 266] width 322 height 9
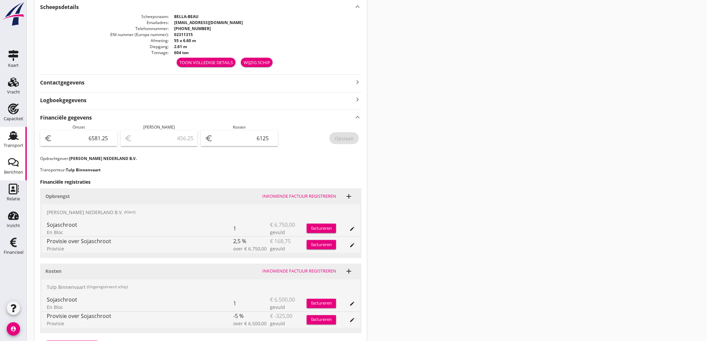
scroll to position [37, 0]
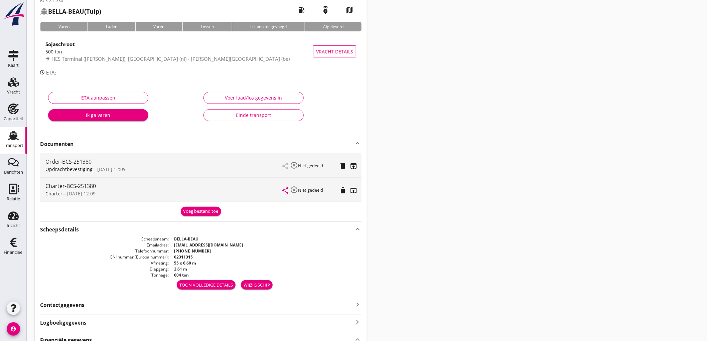
click at [5, 145] on div "Transport" at bounding box center [14, 145] width 20 height 4
